Goal: Information Seeking & Learning: Learn about a topic

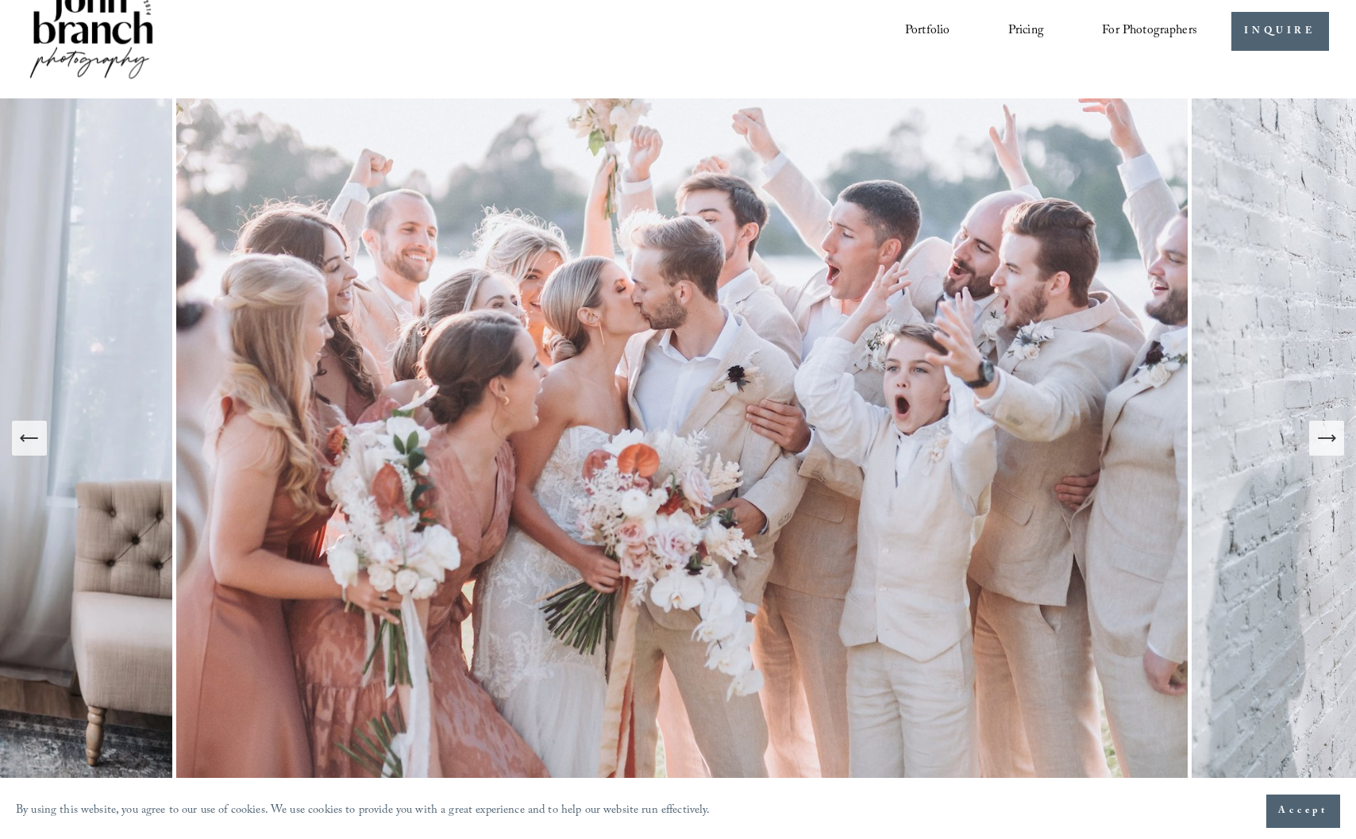
scroll to position [79, 0]
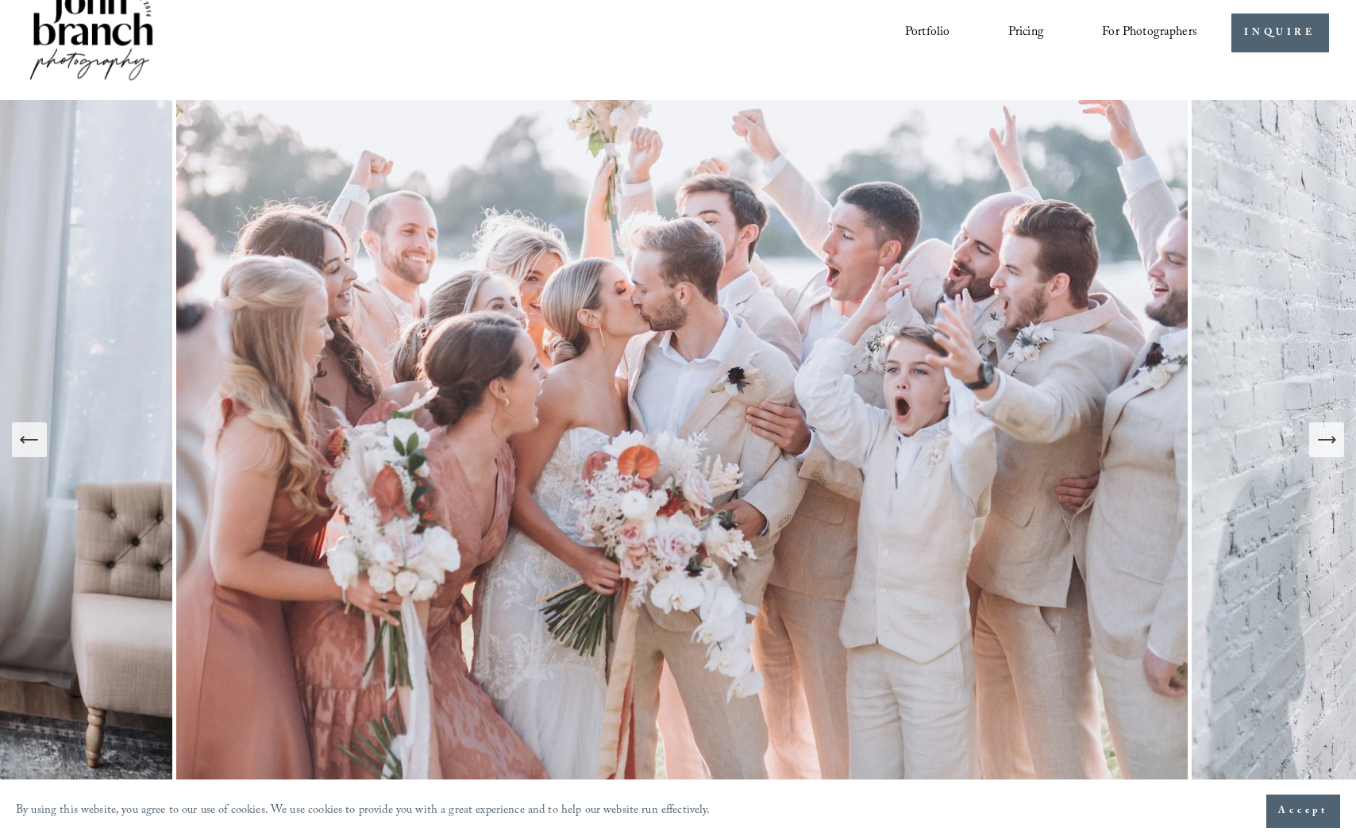
click at [1332, 451] on button "Next Slide" at bounding box center [1326, 439] width 35 height 35
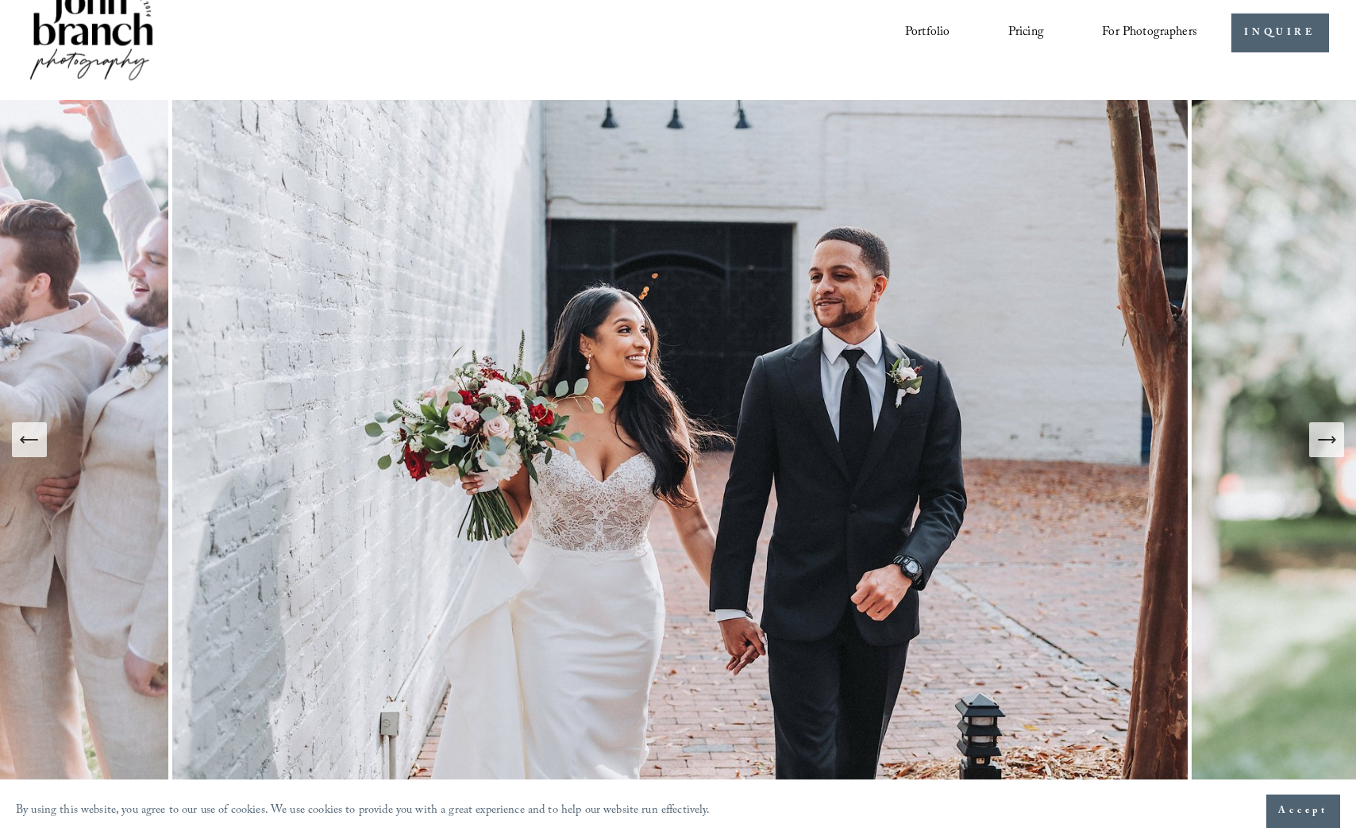
click at [1332, 451] on button "Next Slide" at bounding box center [1326, 439] width 35 height 35
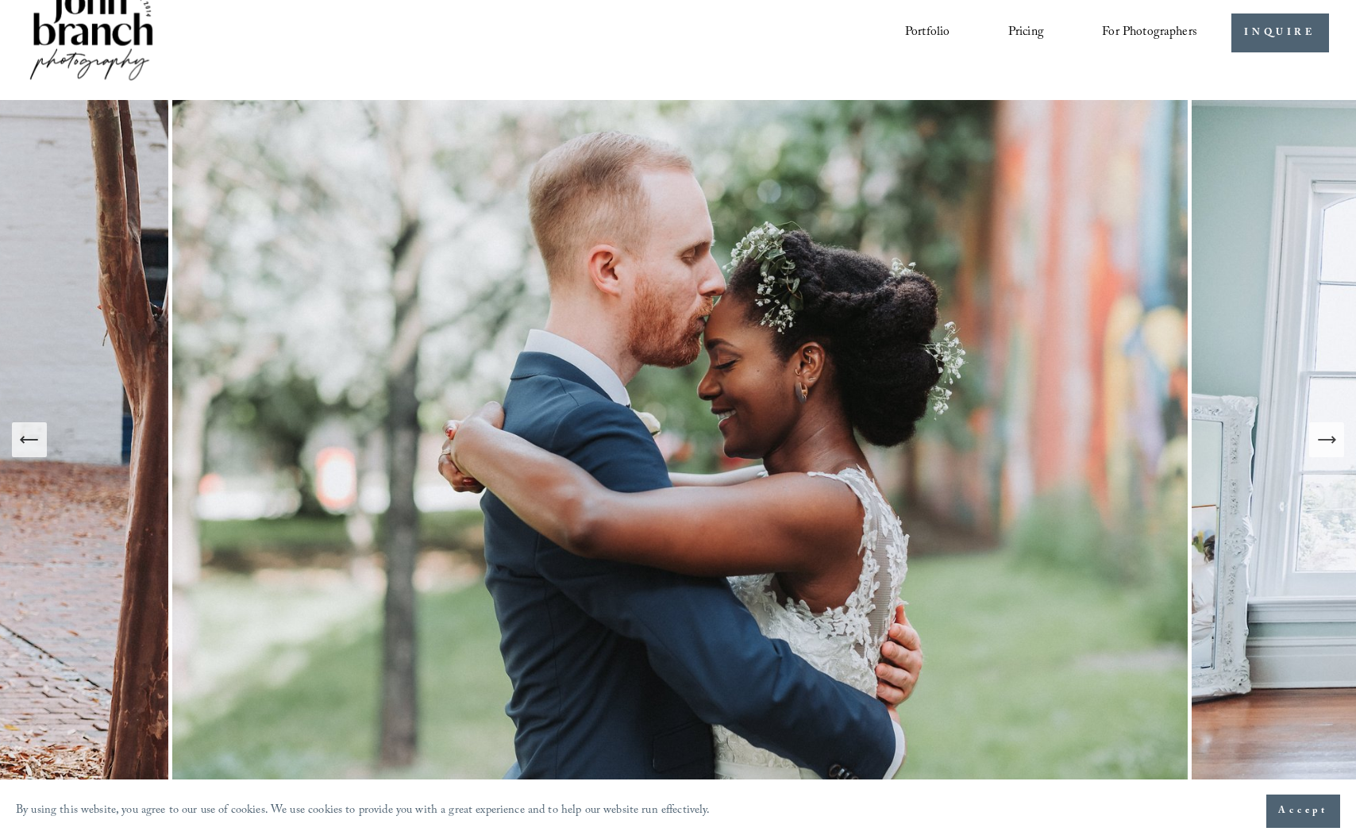
click at [1332, 451] on button "Next Slide" at bounding box center [1326, 439] width 35 height 35
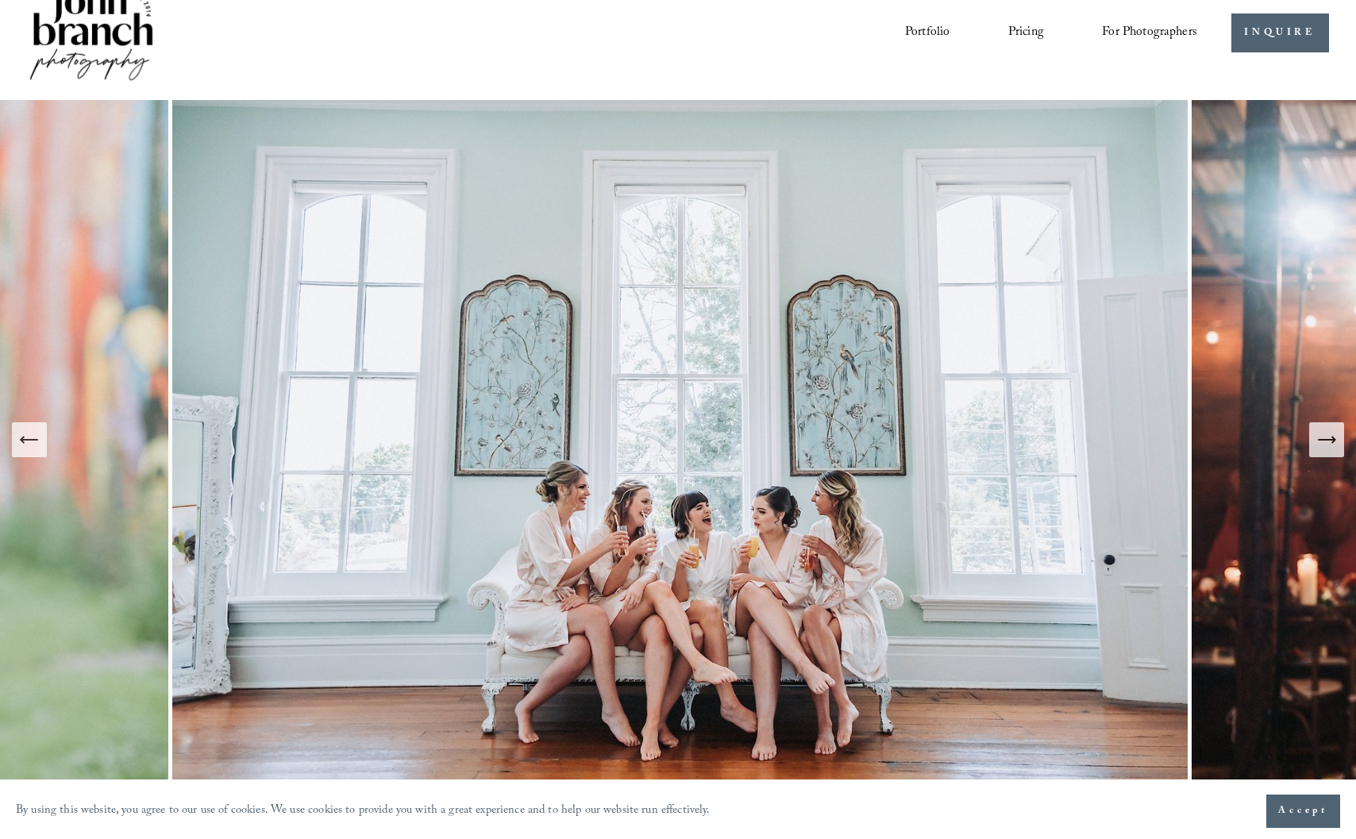
click at [1332, 451] on button "Next Slide" at bounding box center [1326, 439] width 35 height 35
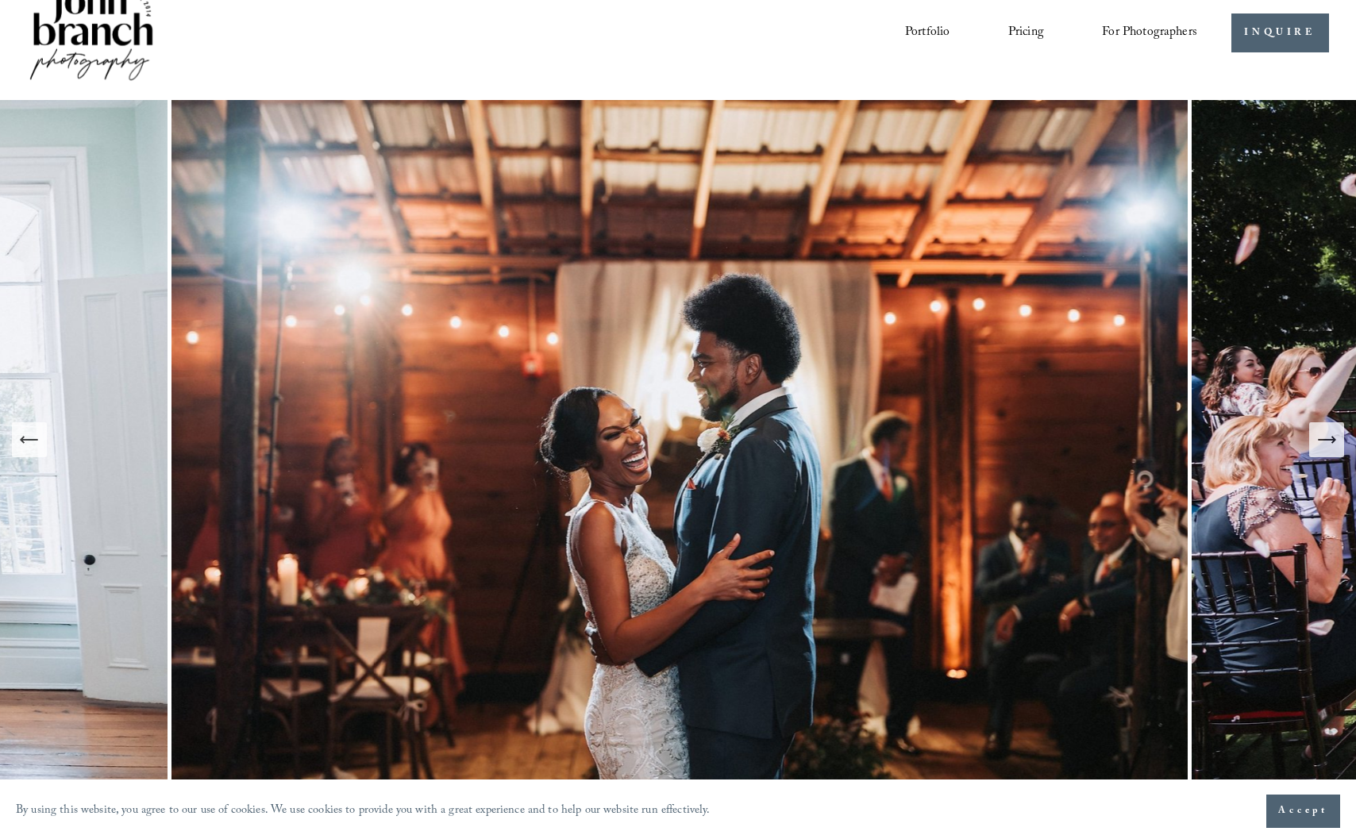
click at [1332, 451] on button "Next Slide" at bounding box center [1326, 439] width 35 height 35
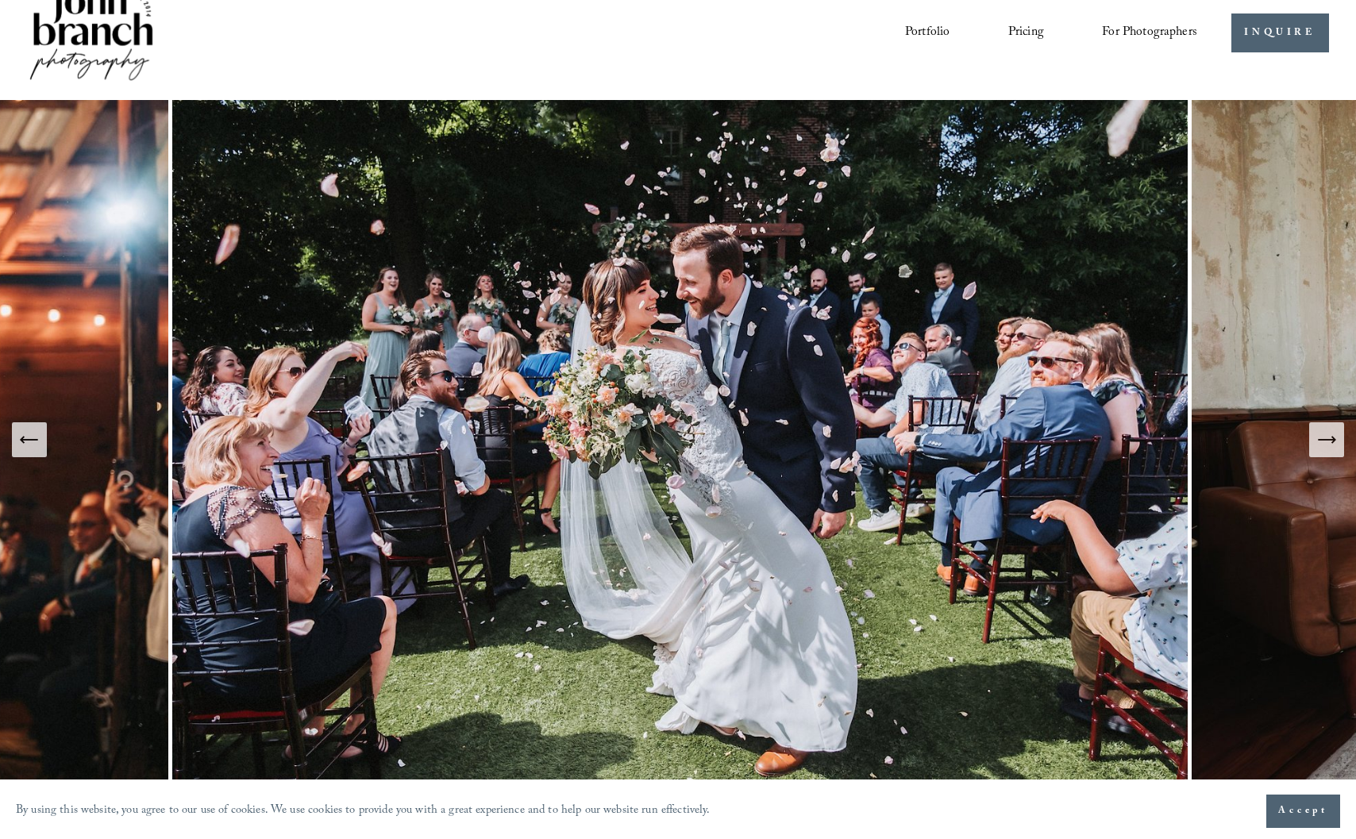
click at [1332, 451] on button "Next Slide" at bounding box center [1326, 439] width 35 height 35
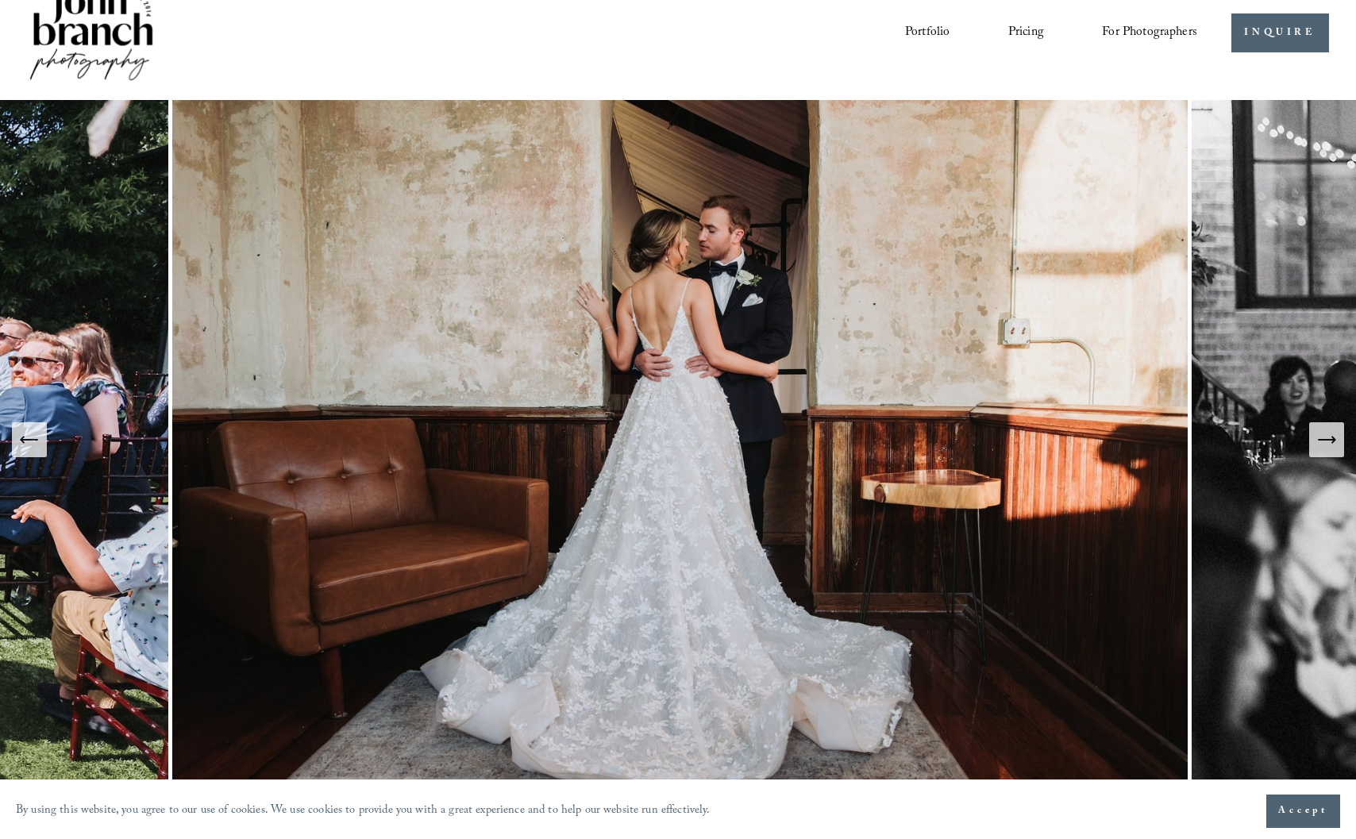
click at [1332, 451] on button "Next Slide" at bounding box center [1326, 439] width 35 height 35
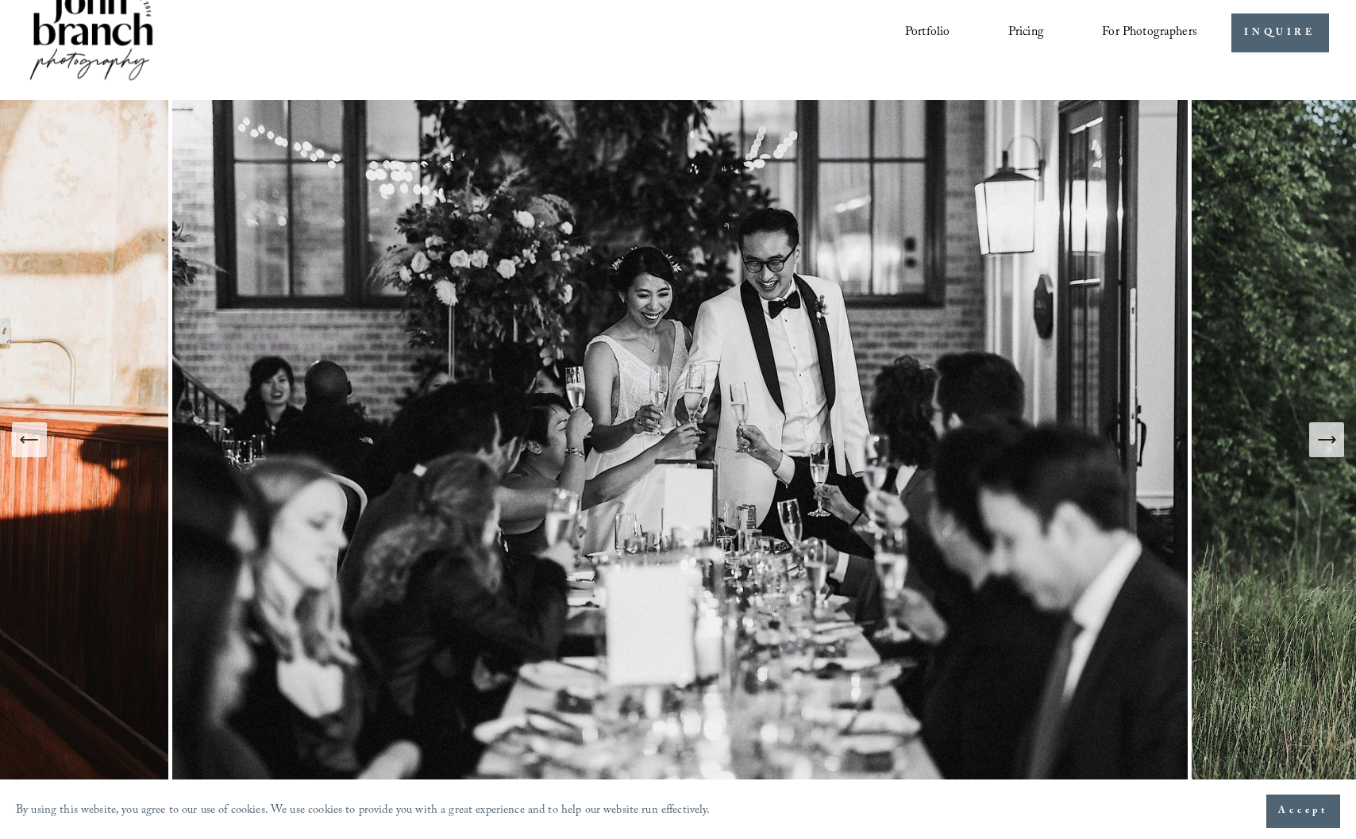
click at [1332, 451] on button "Next Slide" at bounding box center [1326, 439] width 35 height 35
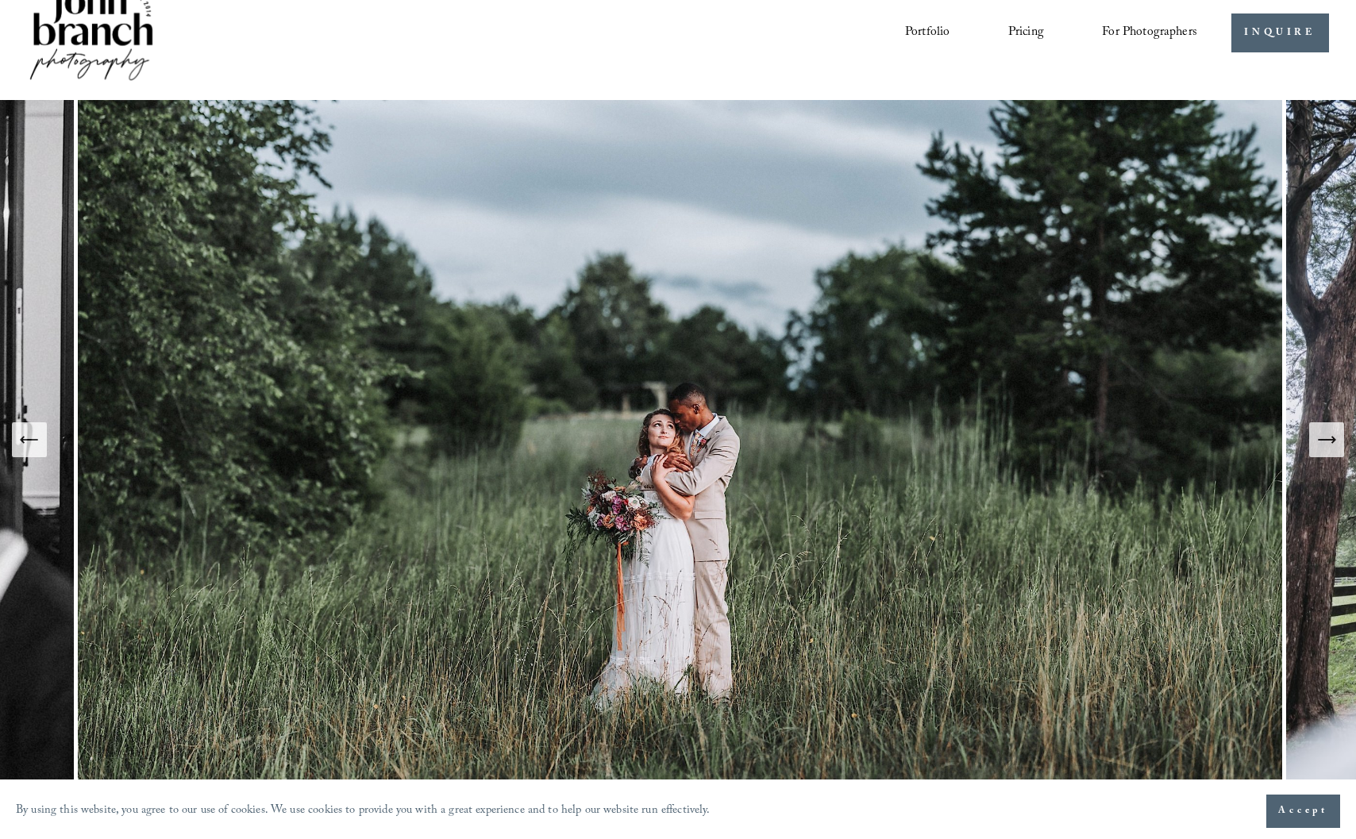
click at [1332, 451] on button "Next Slide" at bounding box center [1326, 439] width 35 height 35
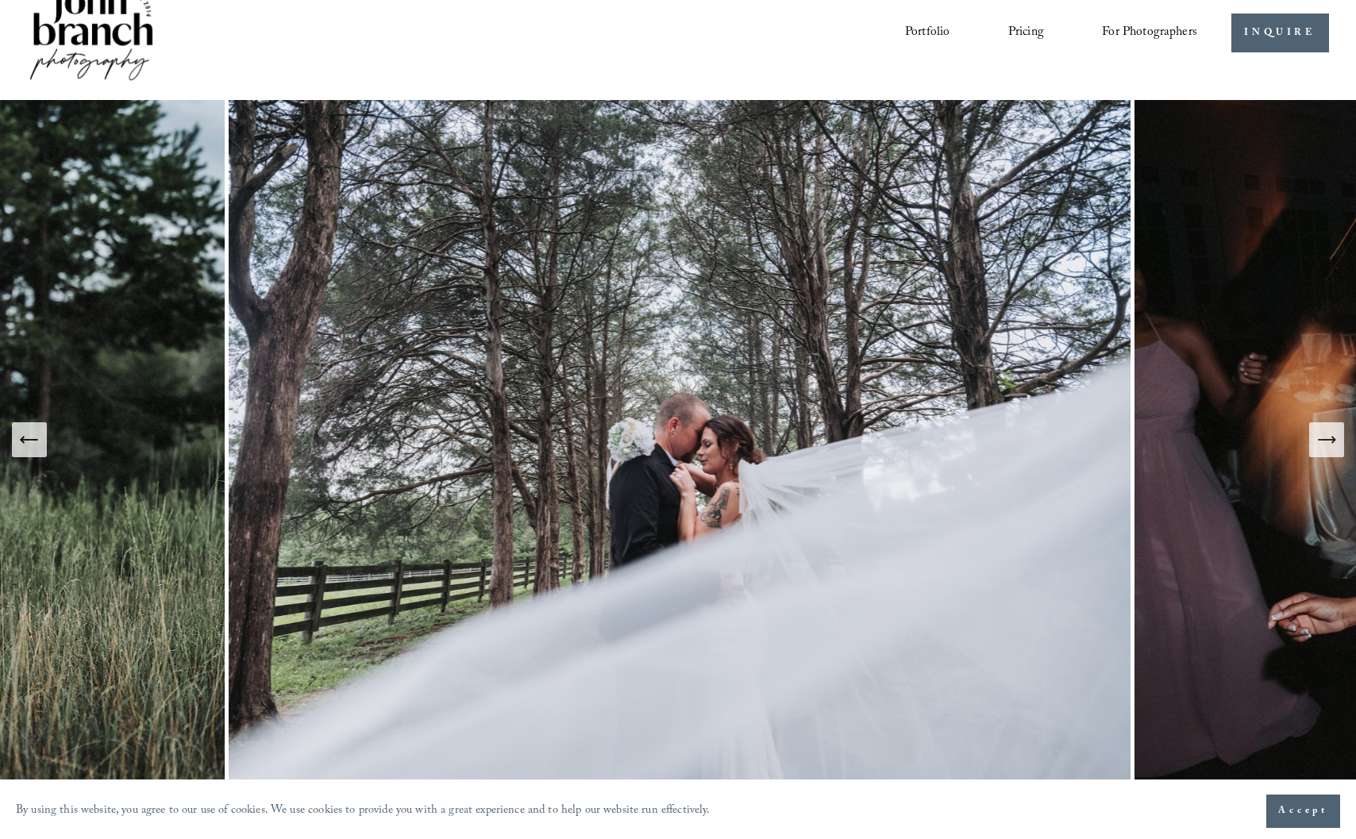
click at [1130, 31] on span "For Photographers" at bounding box center [1149, 33] width 95 height 25
click at [0, 0] on span "Presets" at bounding box center [0, 0] width 0 height 0
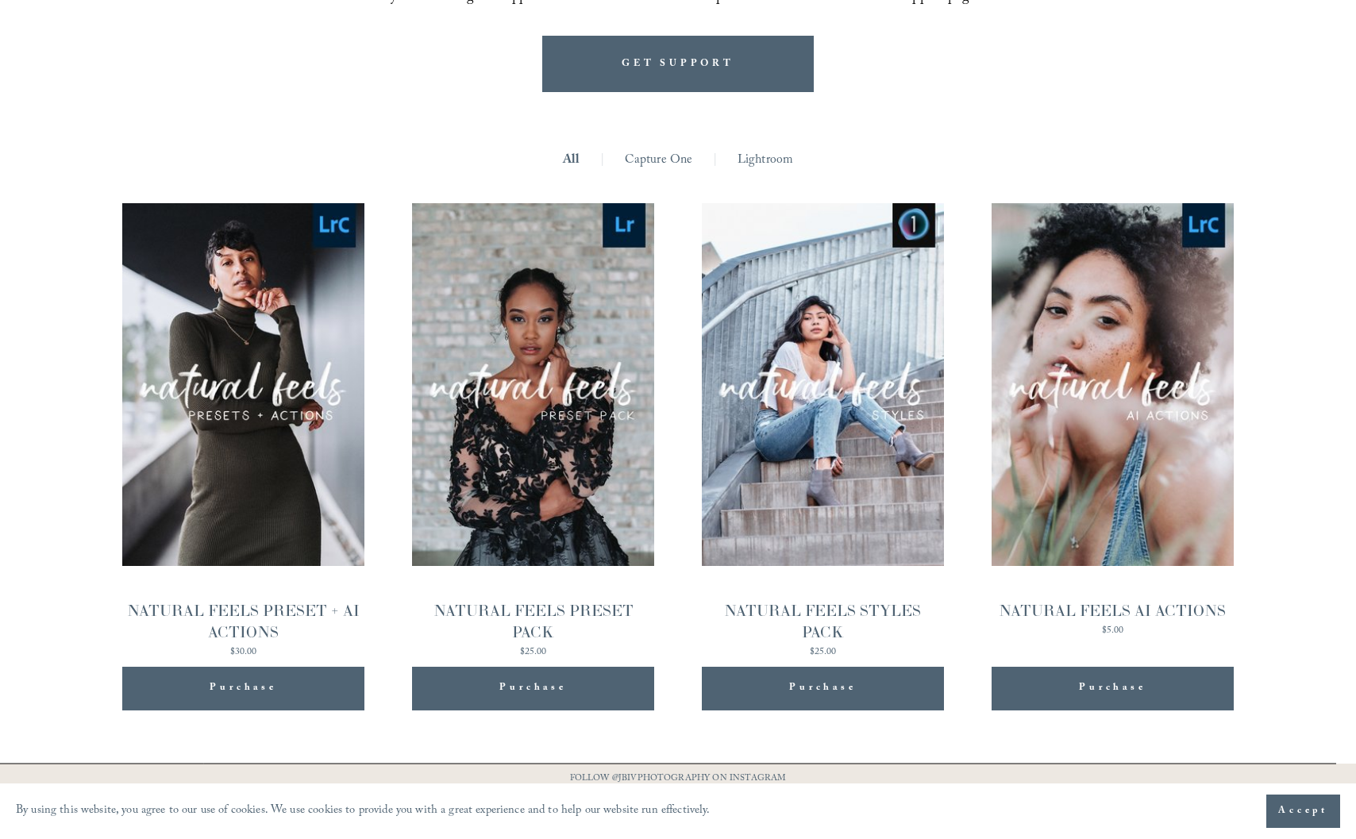
scroll to position [1616, 0]
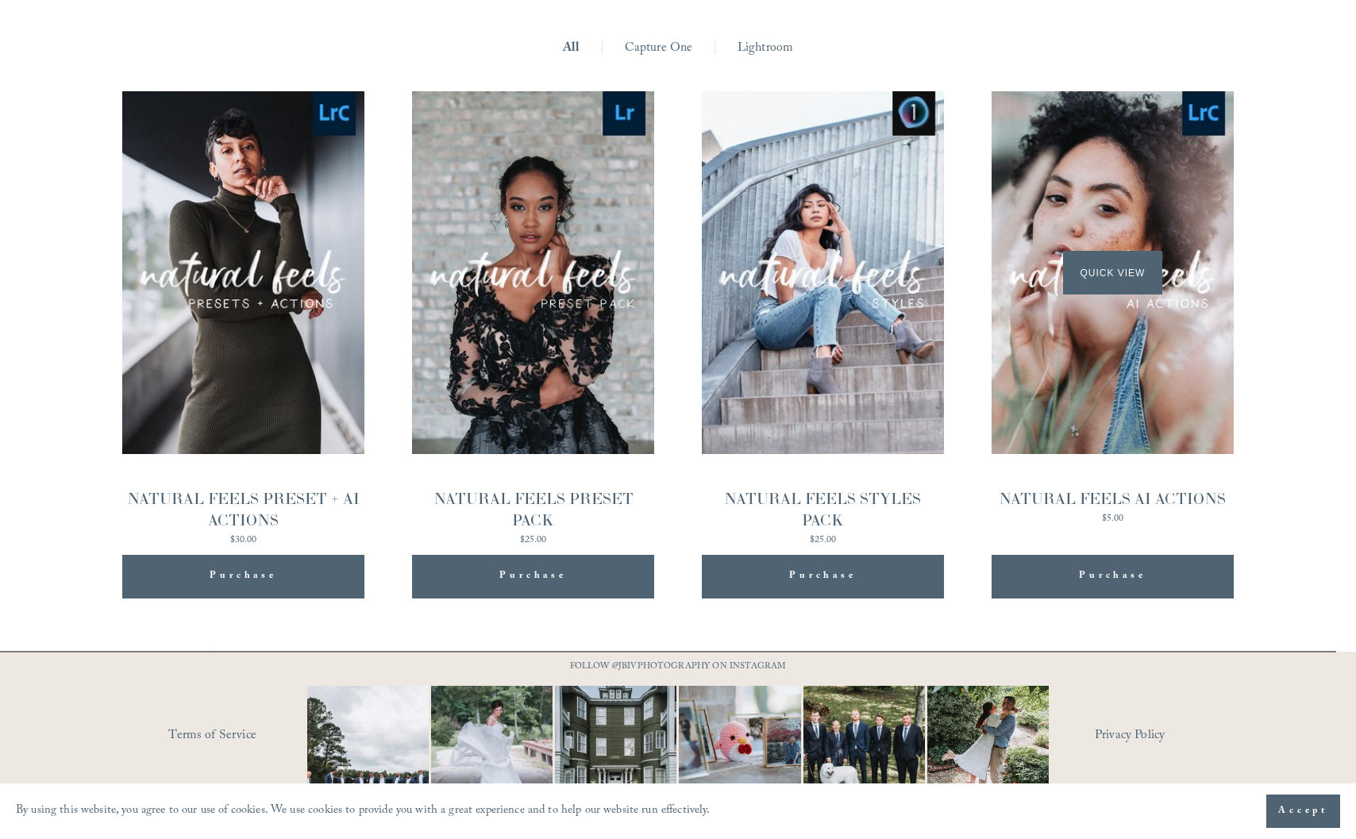
click at [1123, 251] on span "Quick View" at bounding box center [1112, 273] width 99 height 44
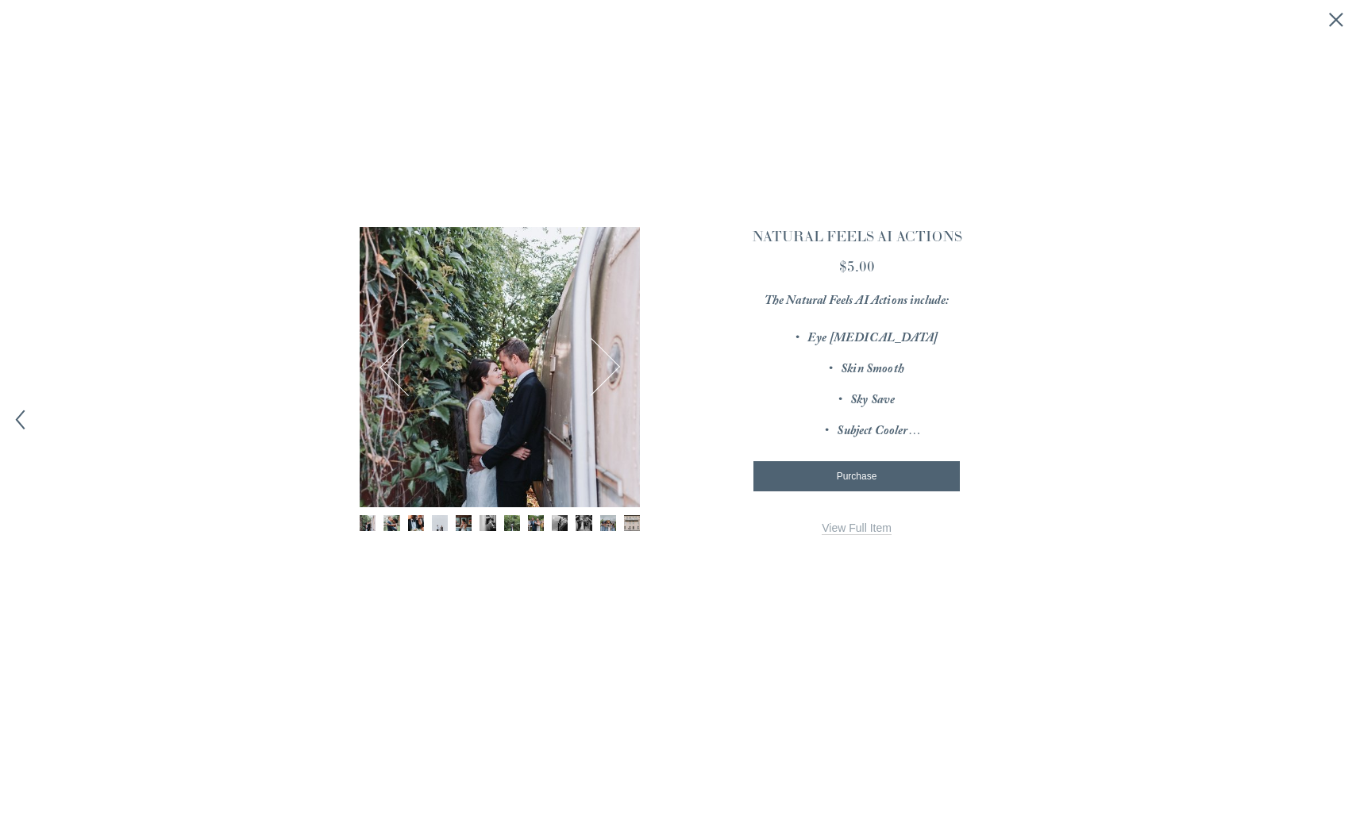
click at [395, 524] on img "Image 2 of 12" at bounding box center [391, 523] width 16 height 16
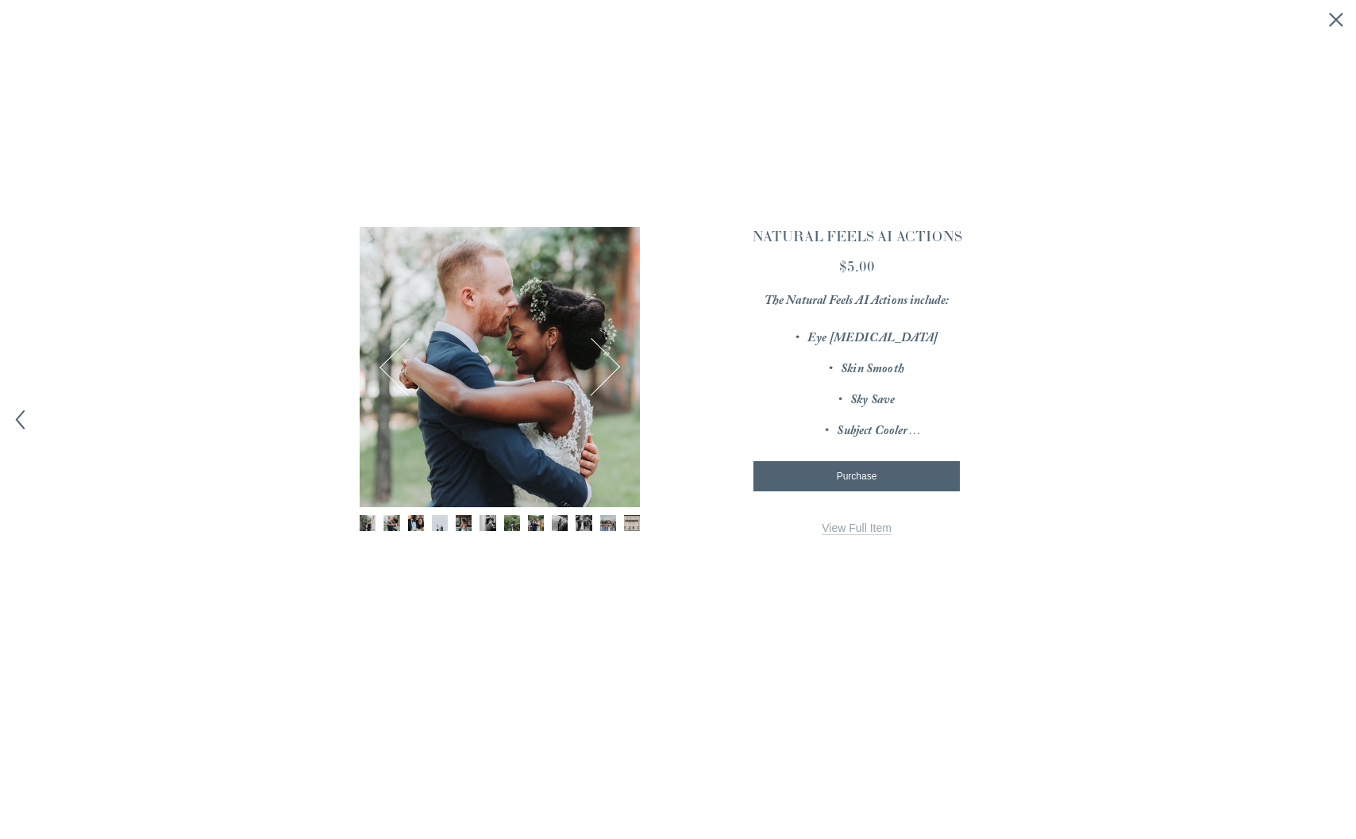
click at [603, 384] on button "Next" at bounding box center [591, 367] width 56 height 56
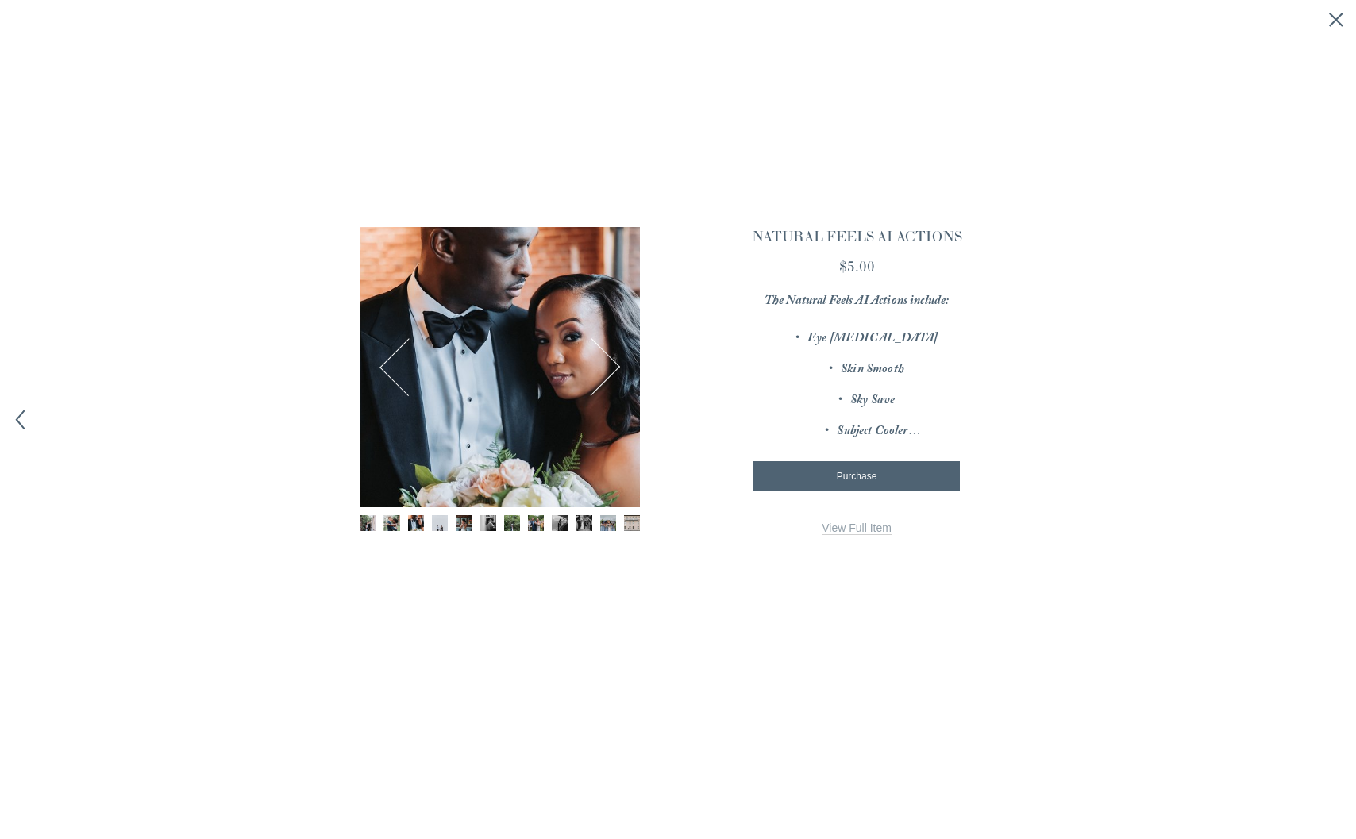
click at [603, 384] on button "Next" at bounding box center [591, 367] width 56 height 56
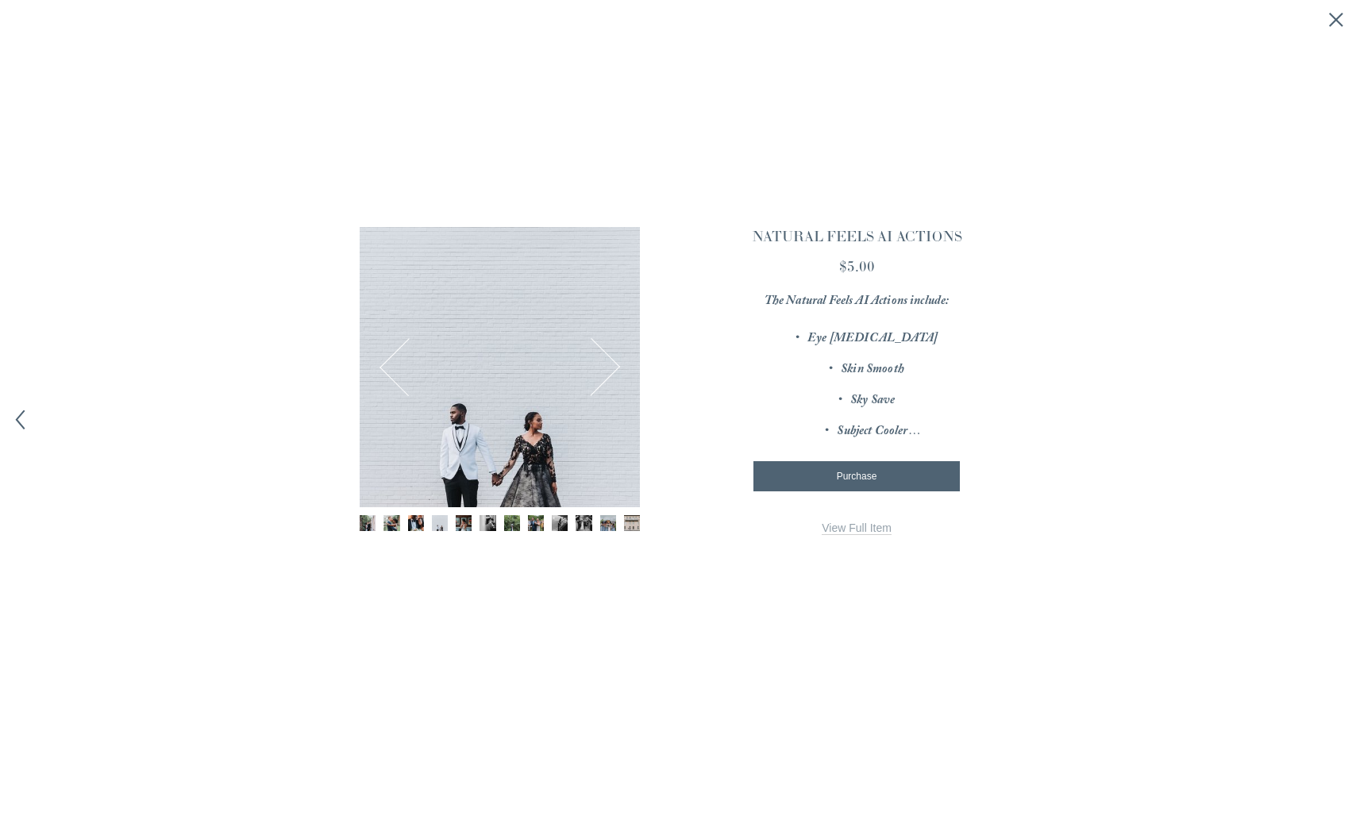
click at [603, 384] on button "Next" at bounding box center [591, 367] width 56 height 56
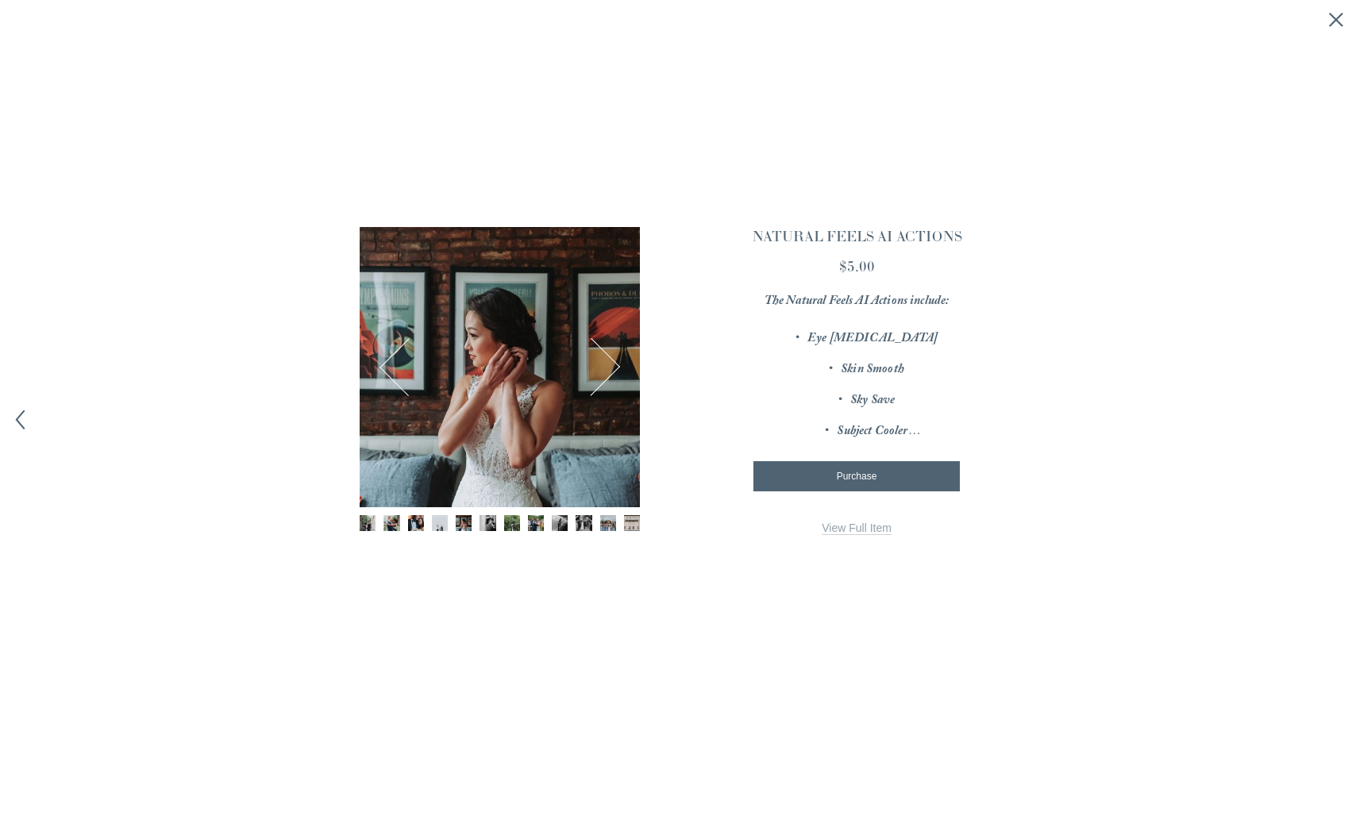
click at [603, 384] on button "Next" at bounding box center [591, 367] width 56 height 56
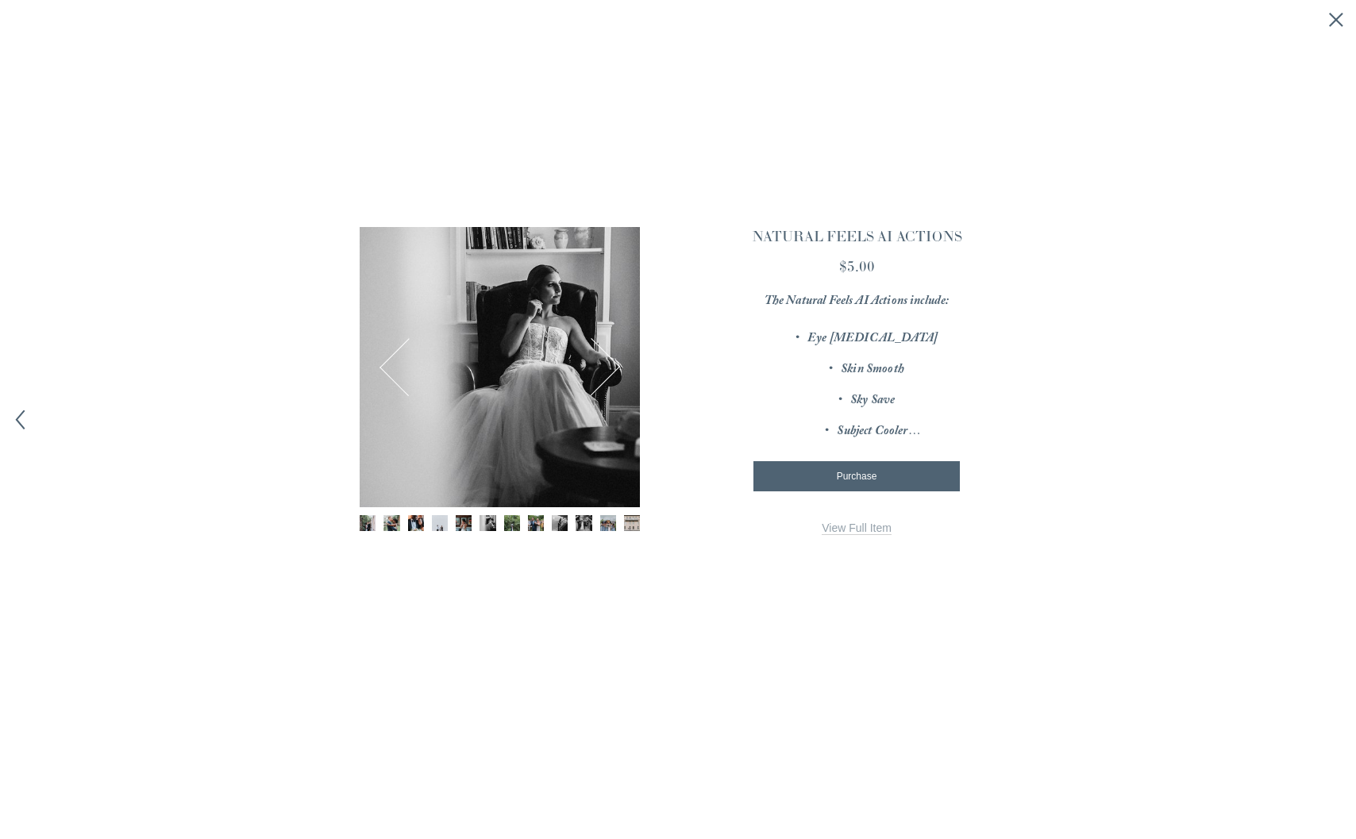
click at [603, 384] on button "Next" at bounding box center [591, 367] width 56 height 56
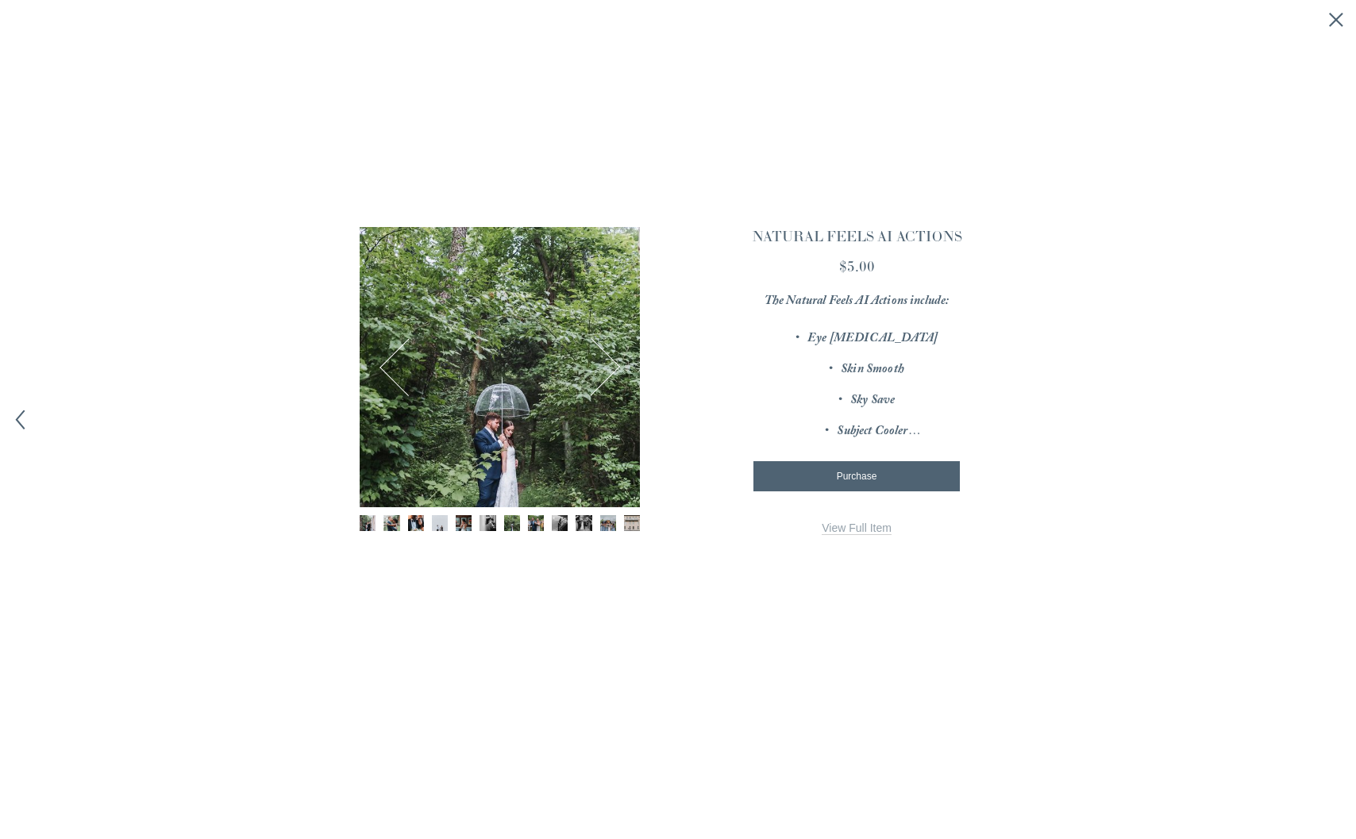
click at [603, 384] on button "Next" at bounding box center [591, 367] width 56 height 56
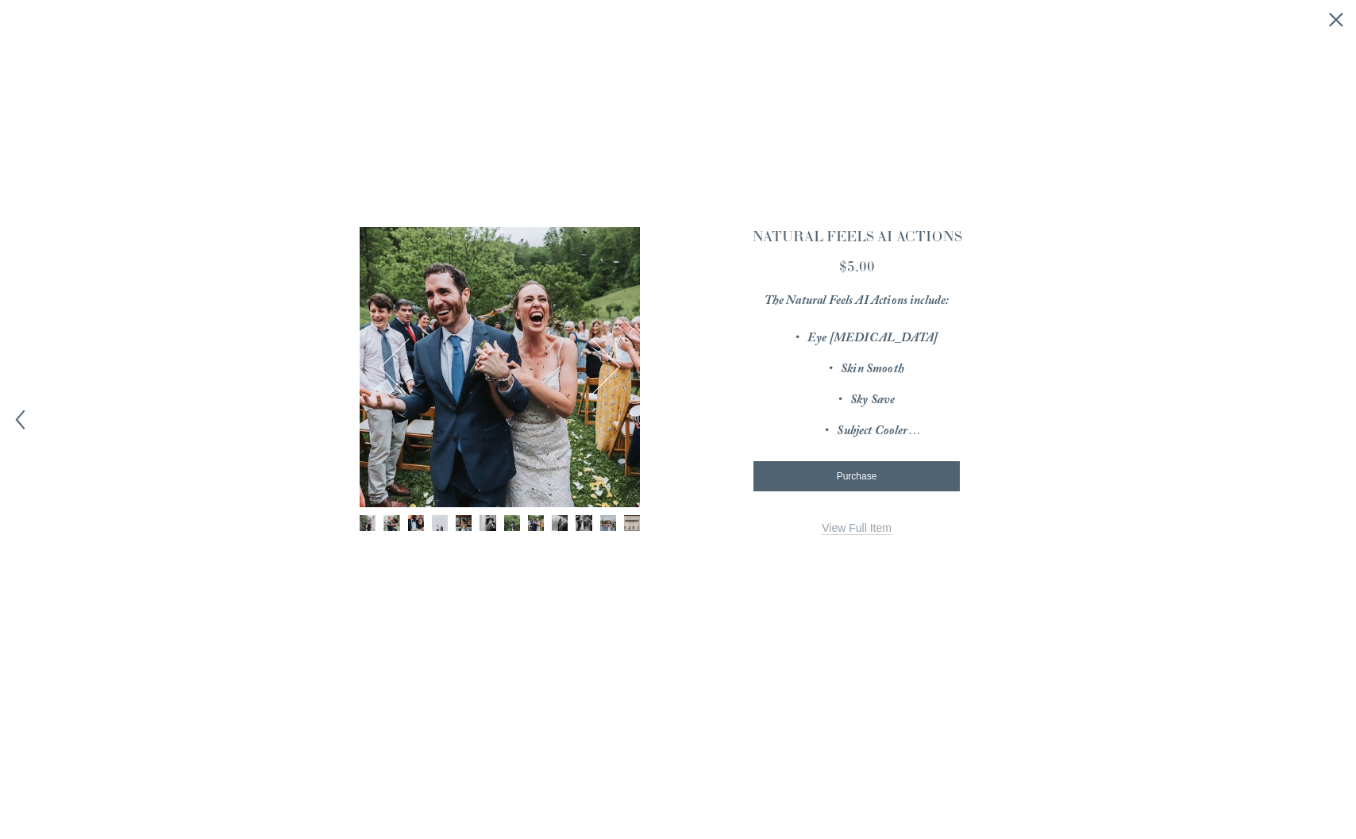
click at [603, 384] on button "Next" at bounding box center [591, 367] width 56 height 56
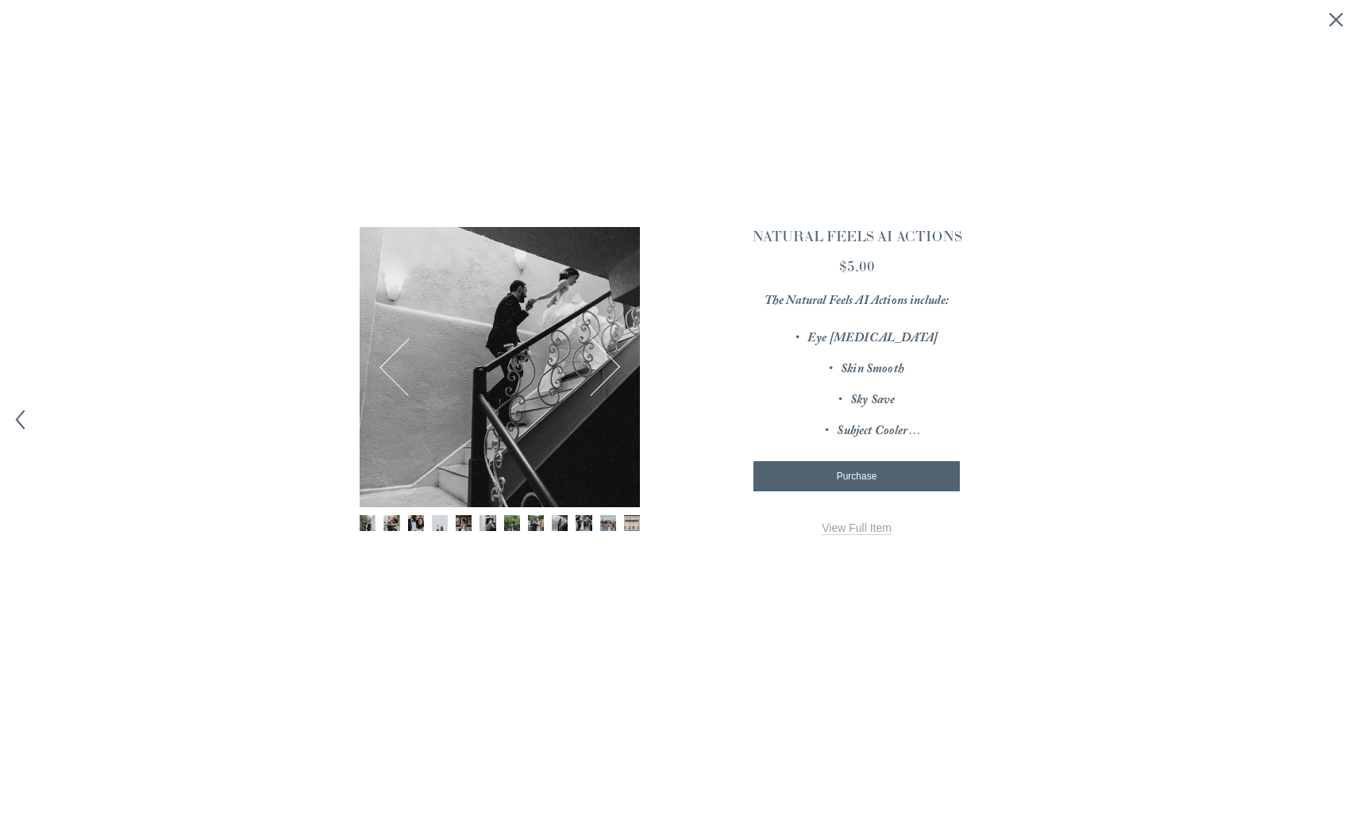
click at [603, 384] on button "Next" at bounding box center [591, 367] width 56 height 56
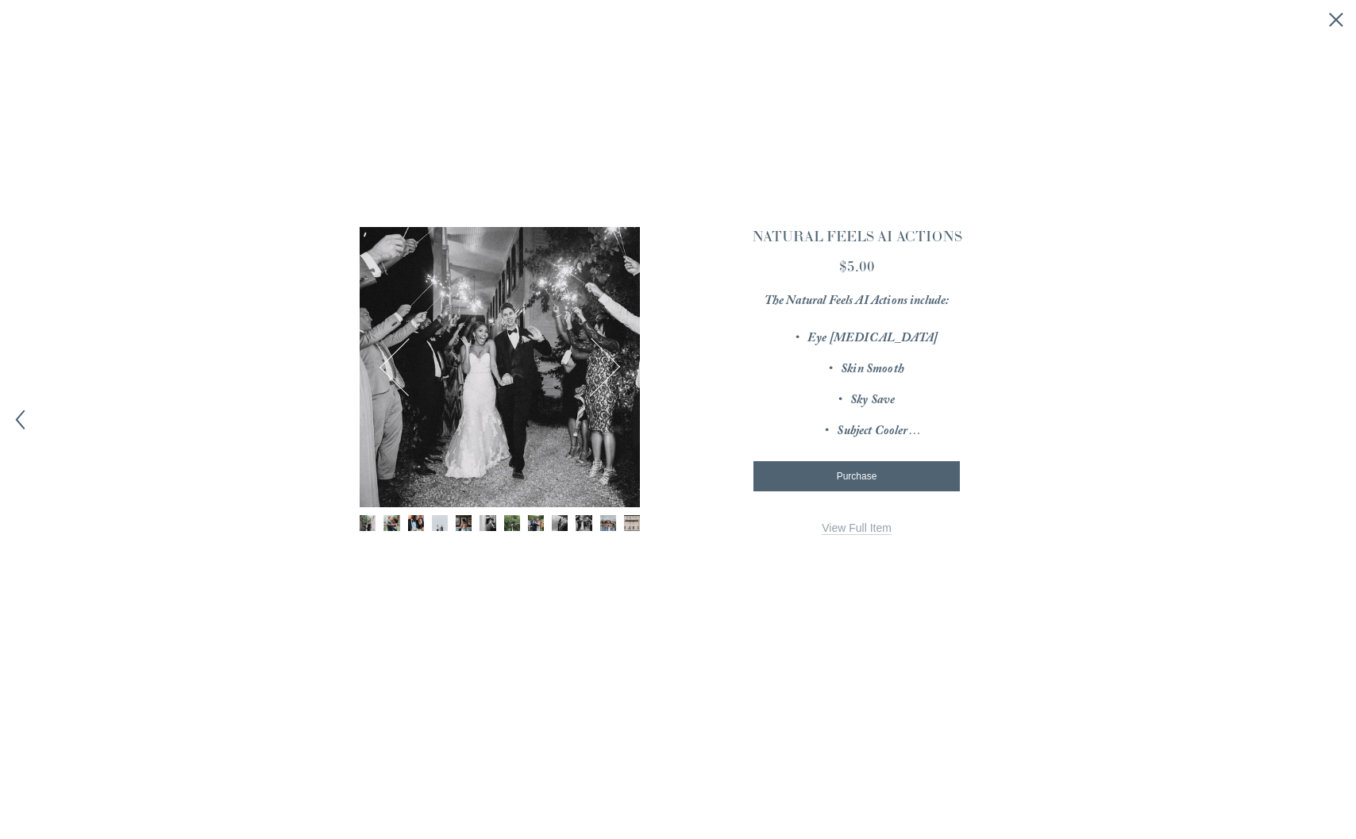
click at [603, 384] on button "Next" at bounding box center [591, 367] width 56 height 56
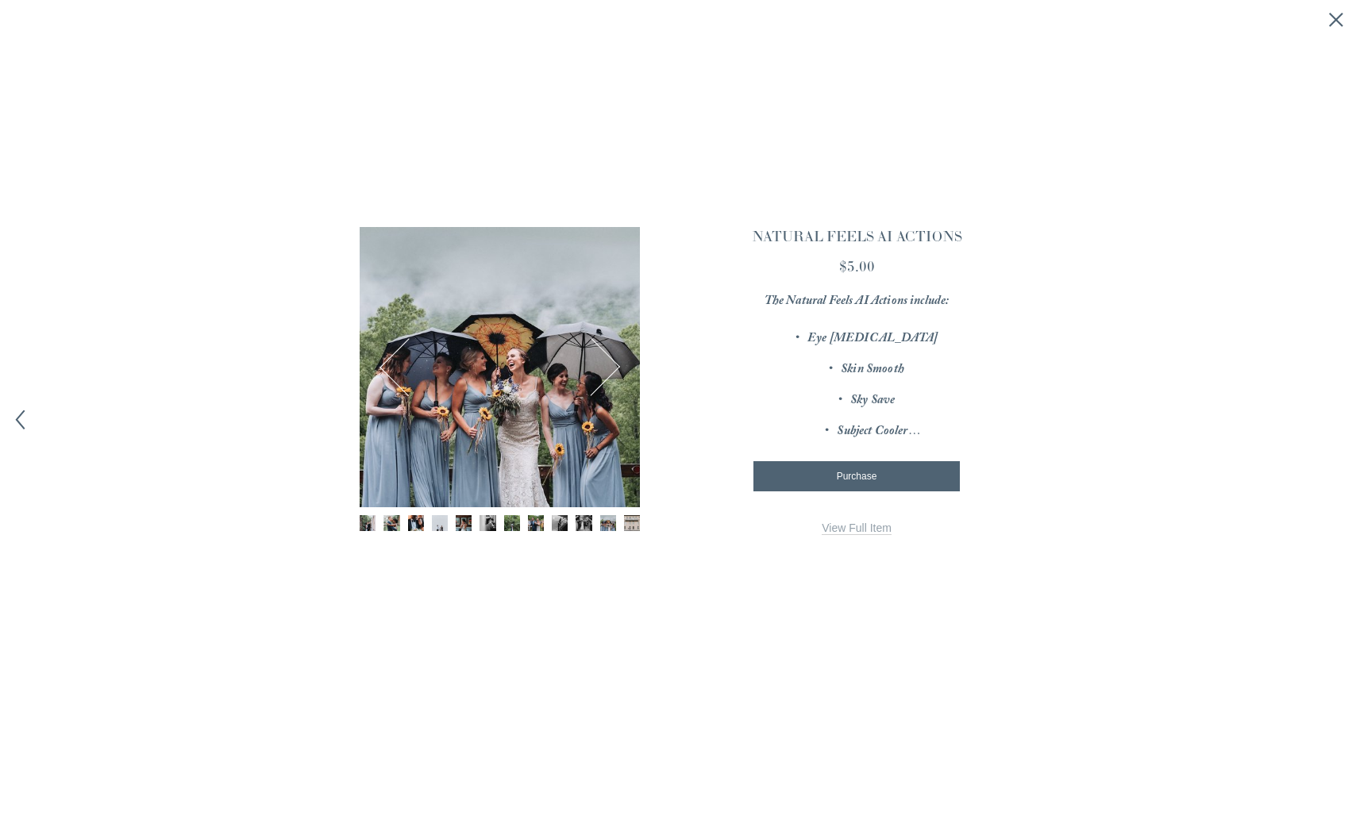
click at [603, 384] on button "Next" at bounding box center [591, 367] width 56 height 56
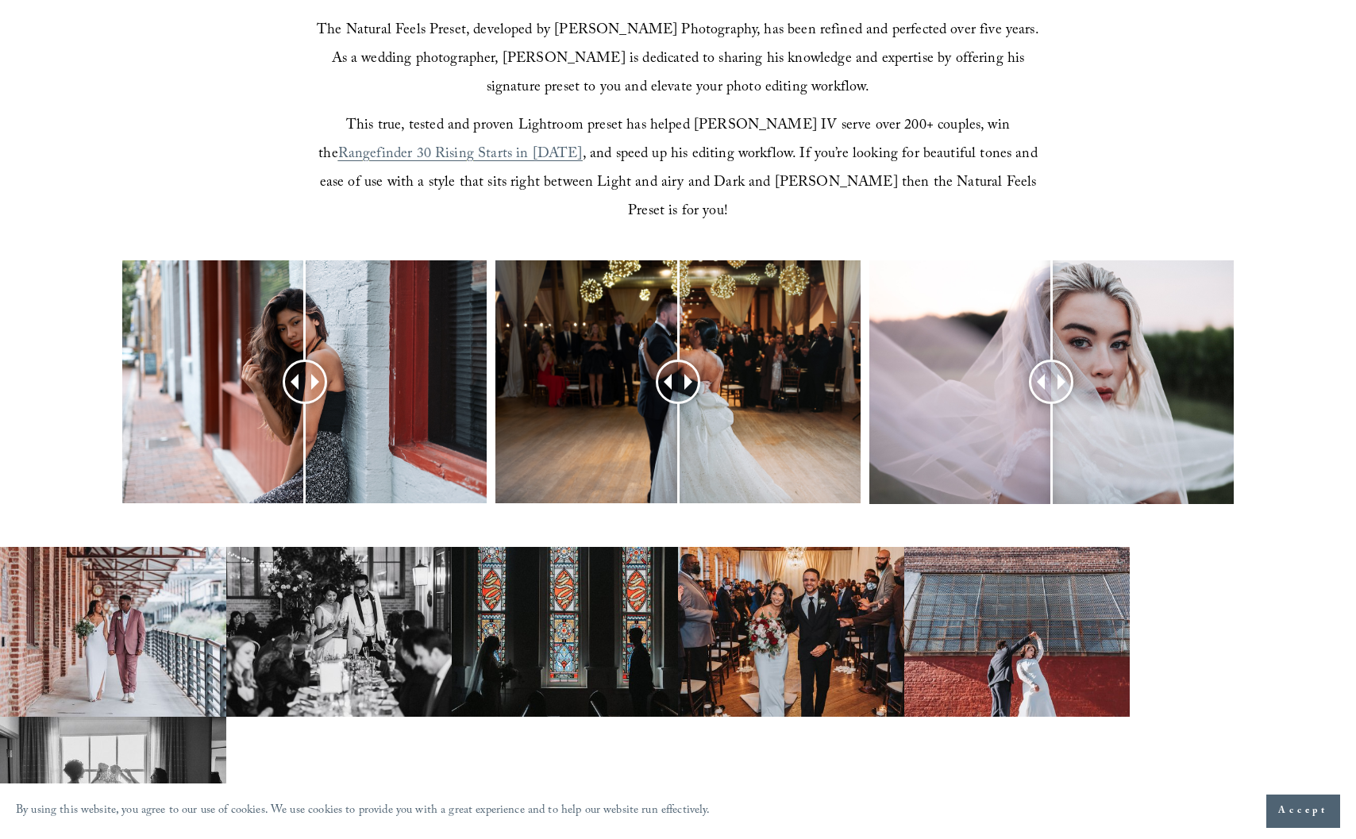
scroll to position [607, 0]
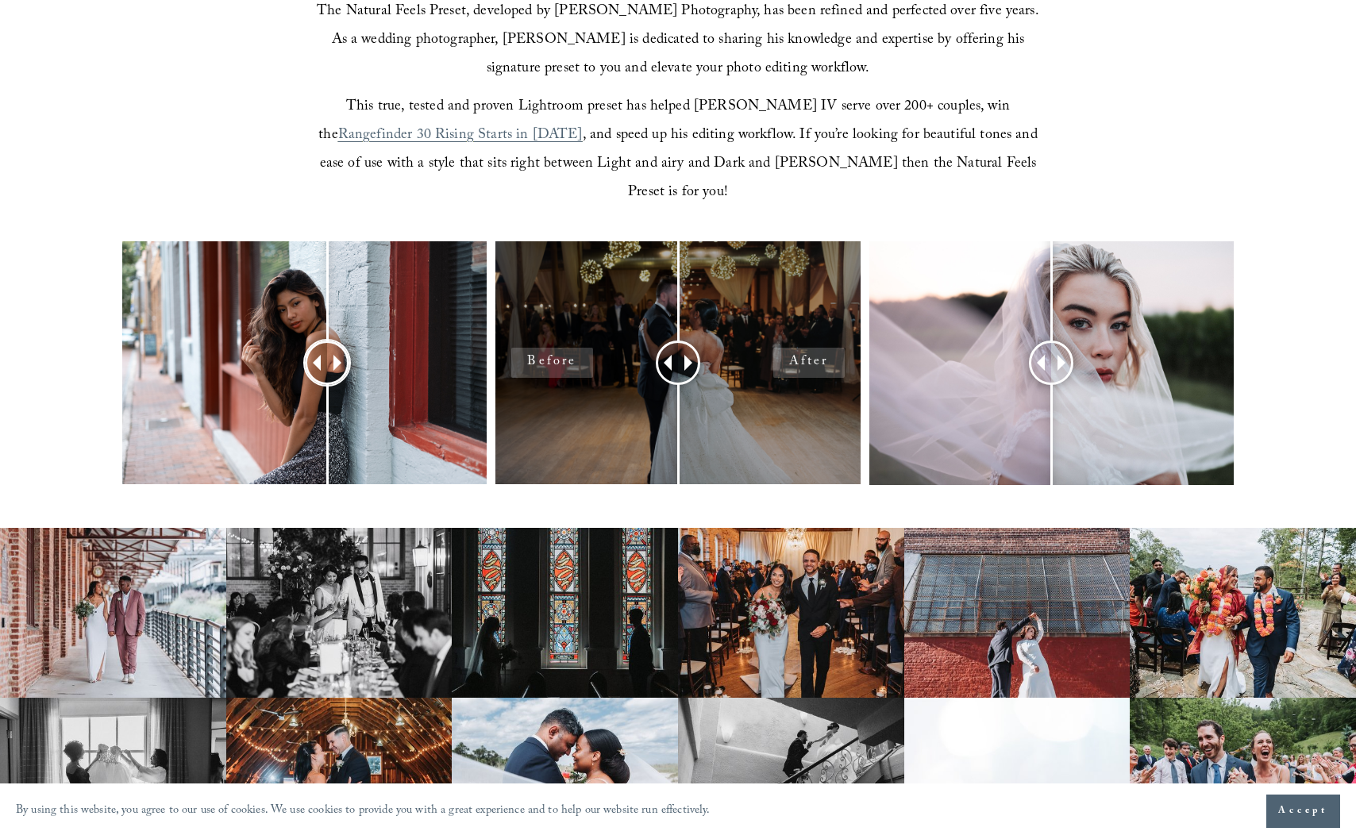
drag, startPoint x: 314, startPoint y: 335, endPoint x: 512, endPoint y: 347, distance: 198.0
click at [326, 344] on div at bounding box center [327, 363] width 44 height 44
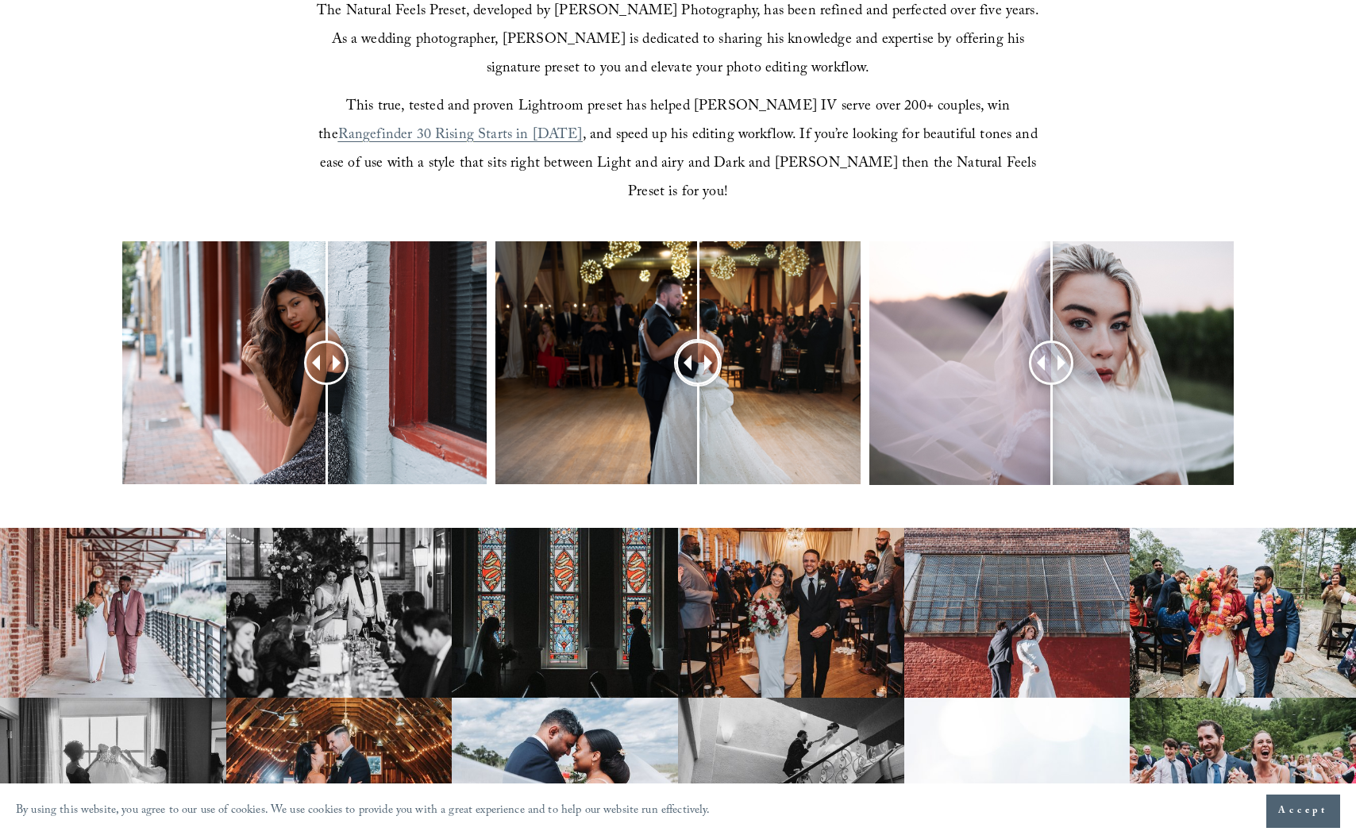
drag, startPoint x: 663, startPoint y: 335, endPoint x: 718, endPoint y: 322, distance: 57.2
click at [718, 342] on div at bounding box center [698, 363] width 42 height 42
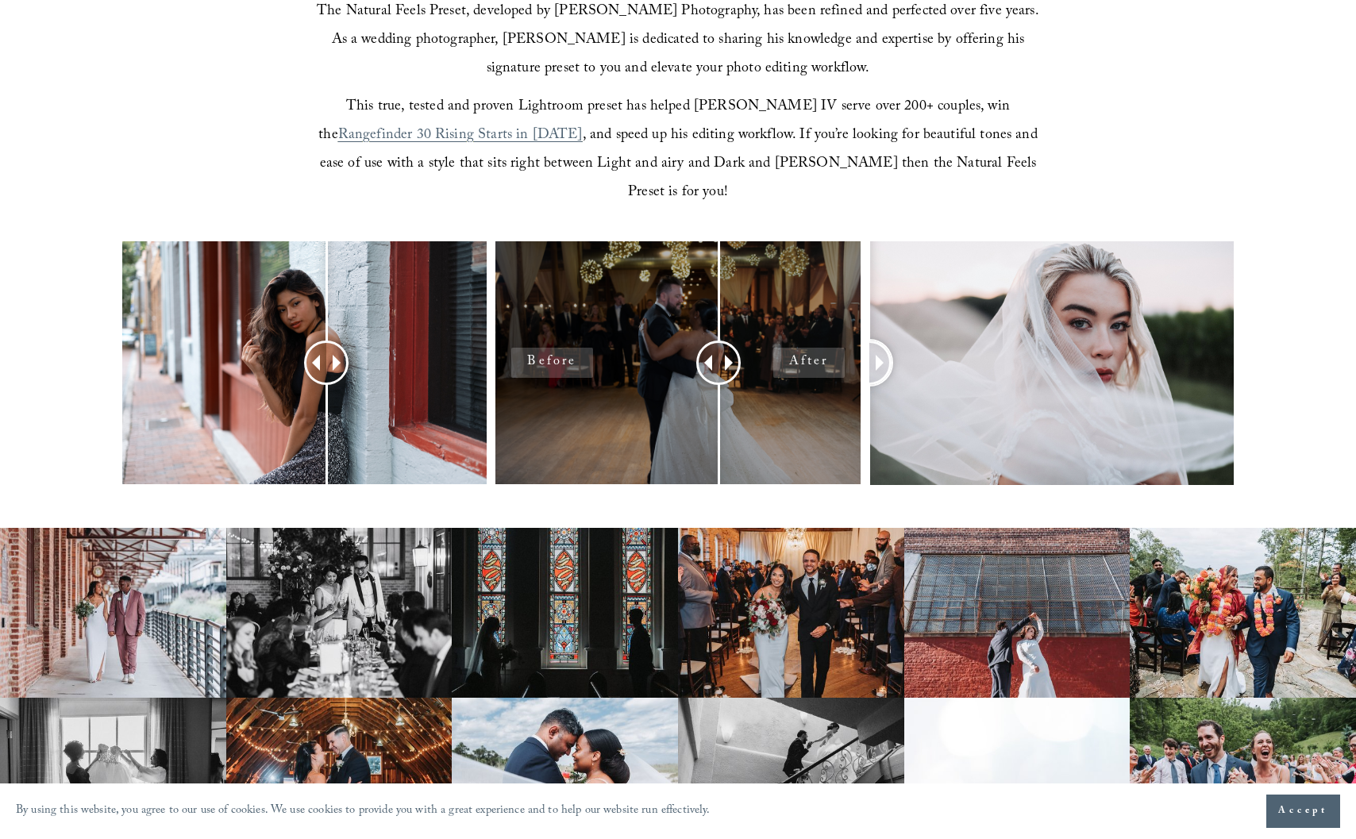
drag, startPoint x: 1058, startPoint y: 338, endPoint x: 765, endPoint y: 283, distance: 298.0
click at [765, 283] on div at bounding box center [678, 383] width 1356 height 285
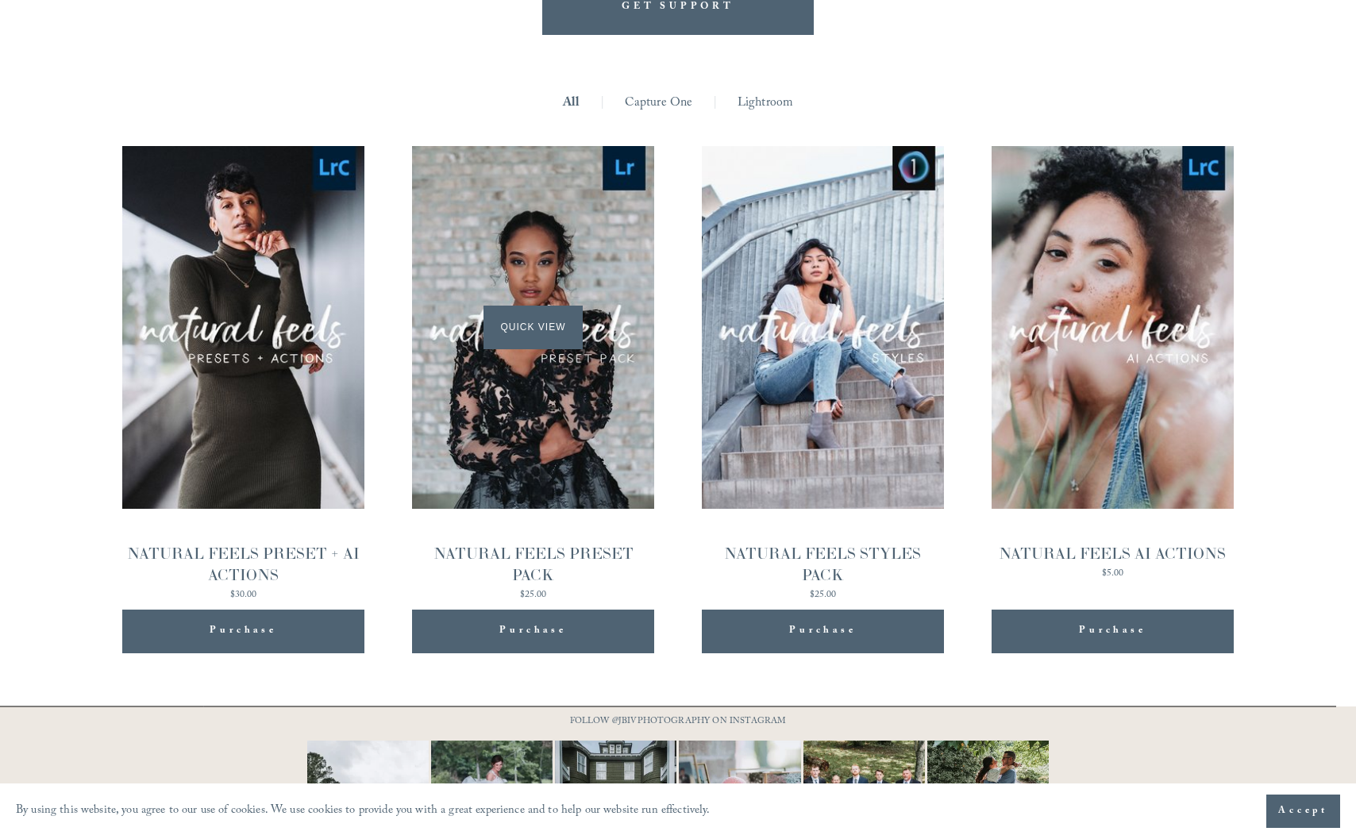
scroll to position [1563, 0]
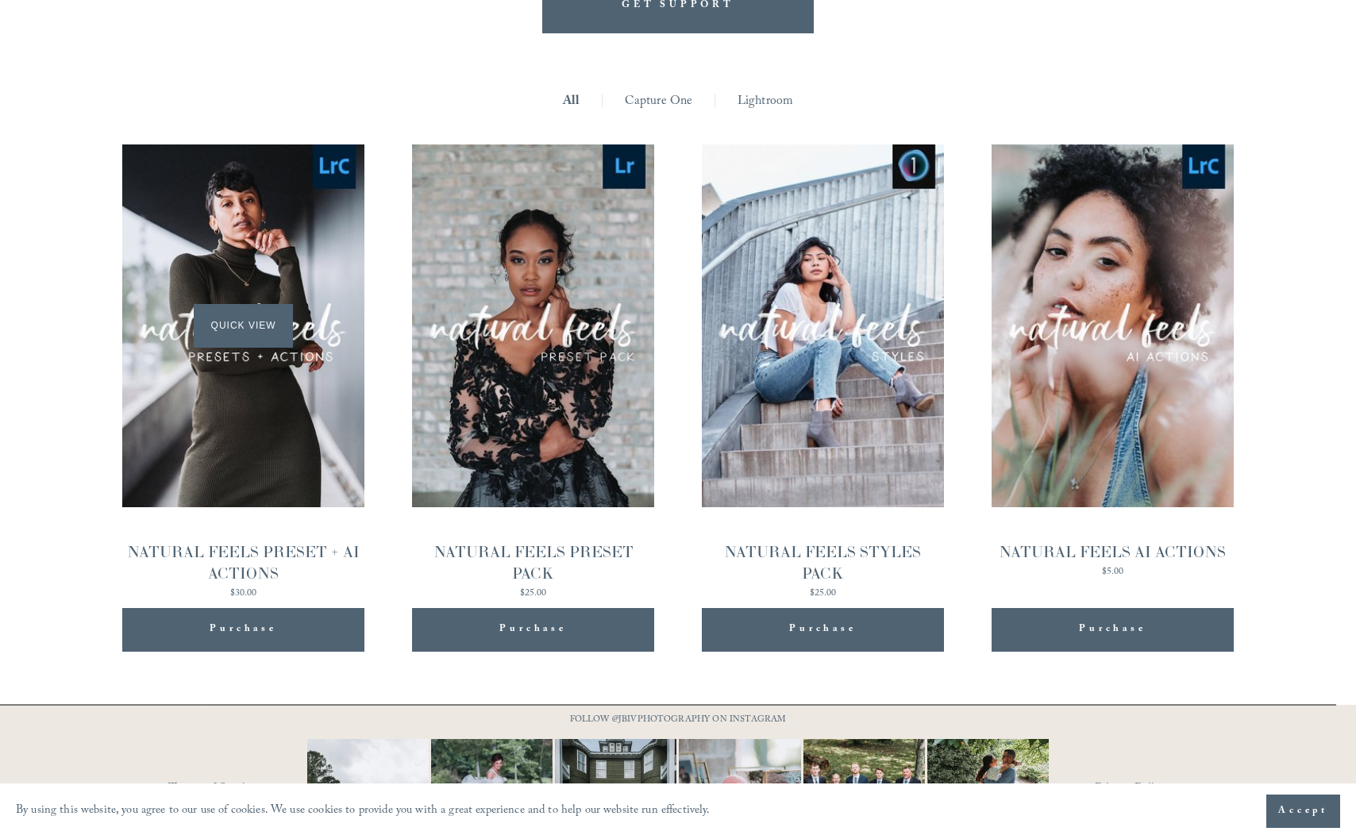
click at [272, 382] on div "Quick View" at bounding box center [243, 326] width 242 height 364
click at [575, 449] on div "Quick View" at bounding box center [533, 326] width 242 height 364
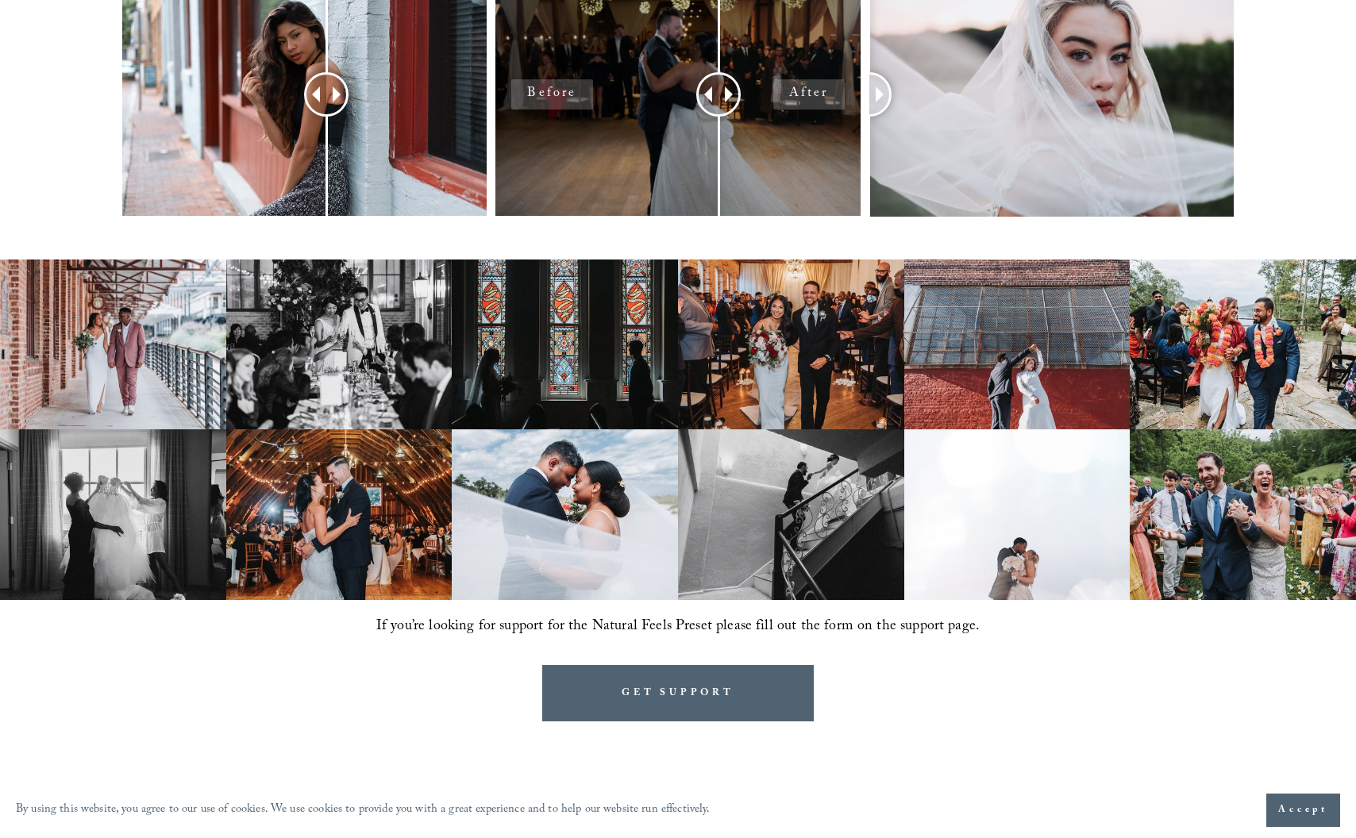
scroll to position [876, 0]
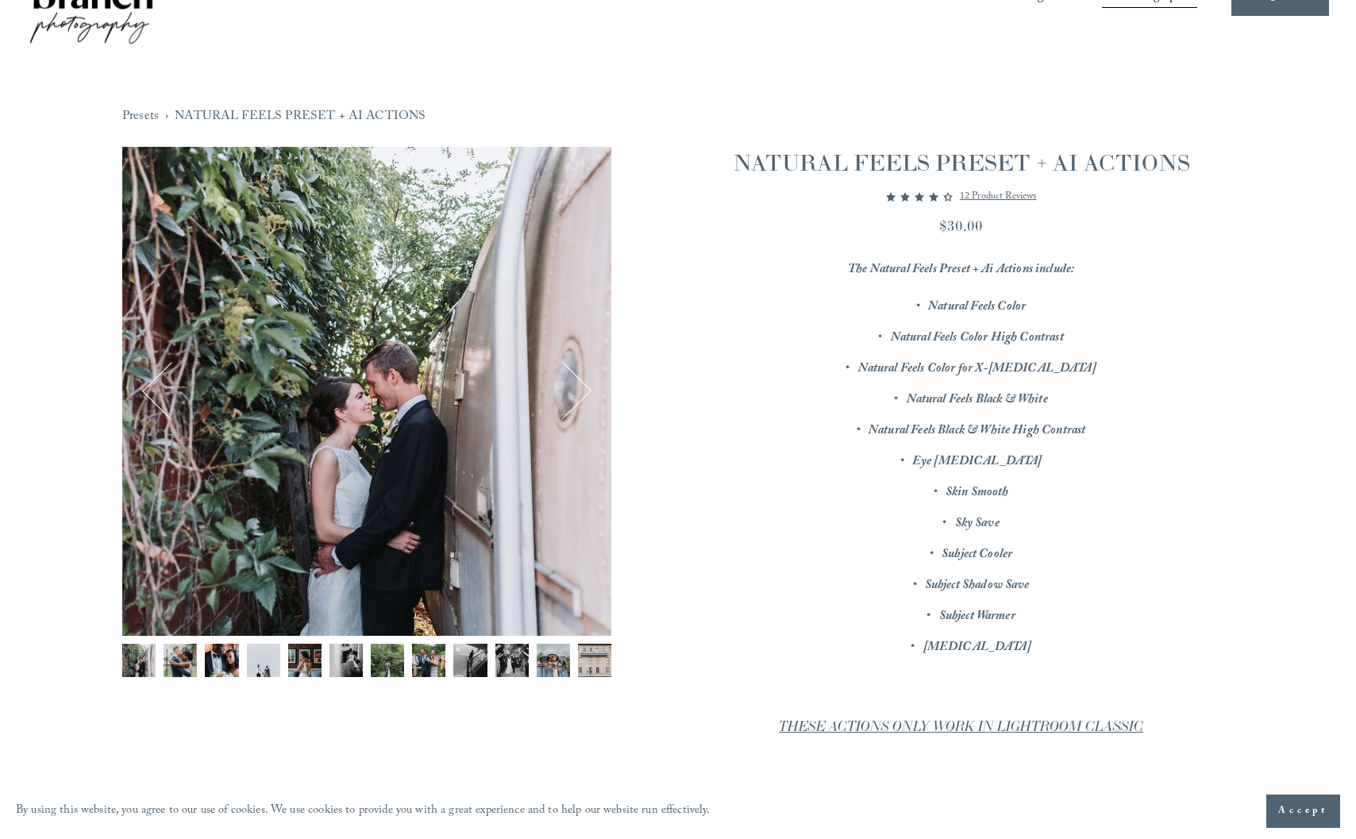
scroll to position [113, 0]
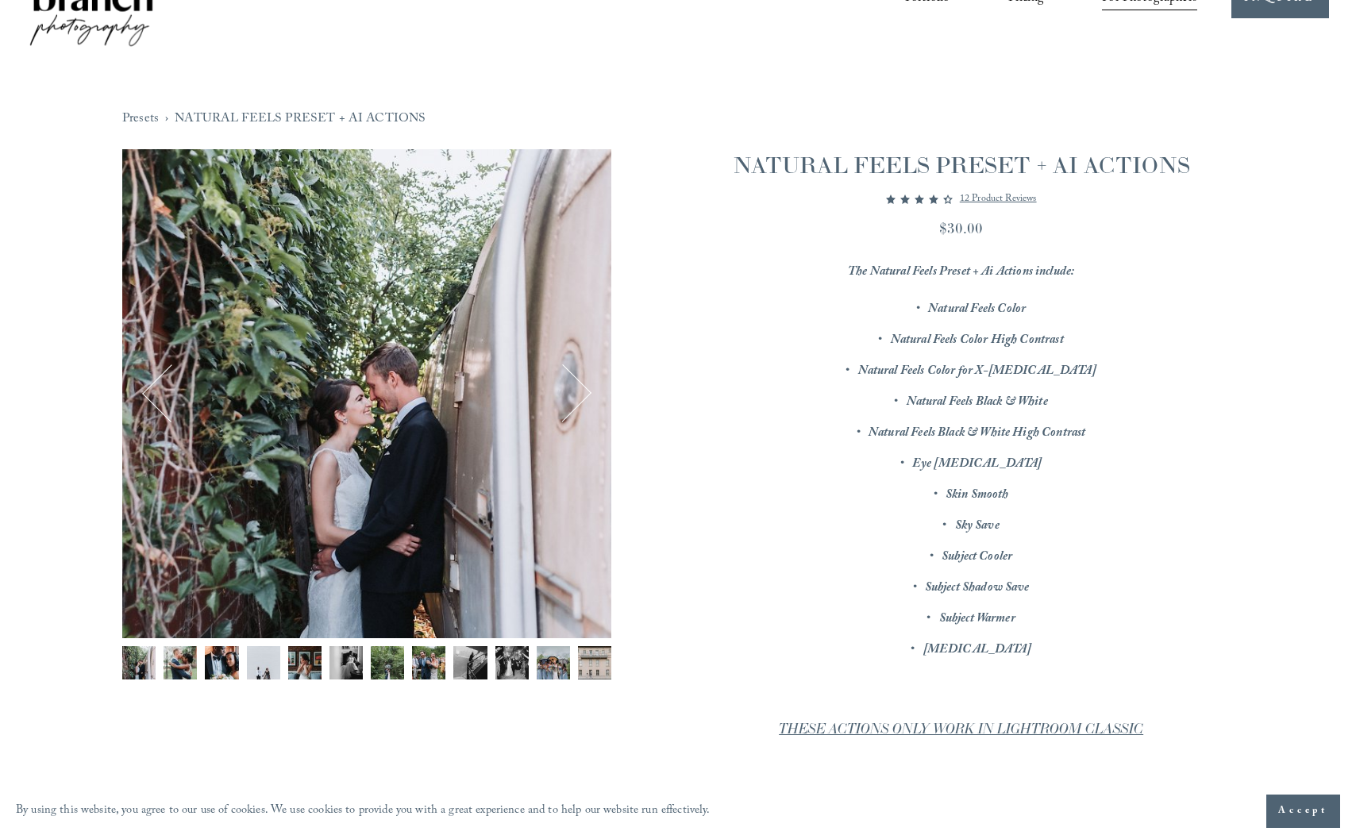
click at [580, 395] on button "Next" at bounding box center [562, 393] width 56 height 56
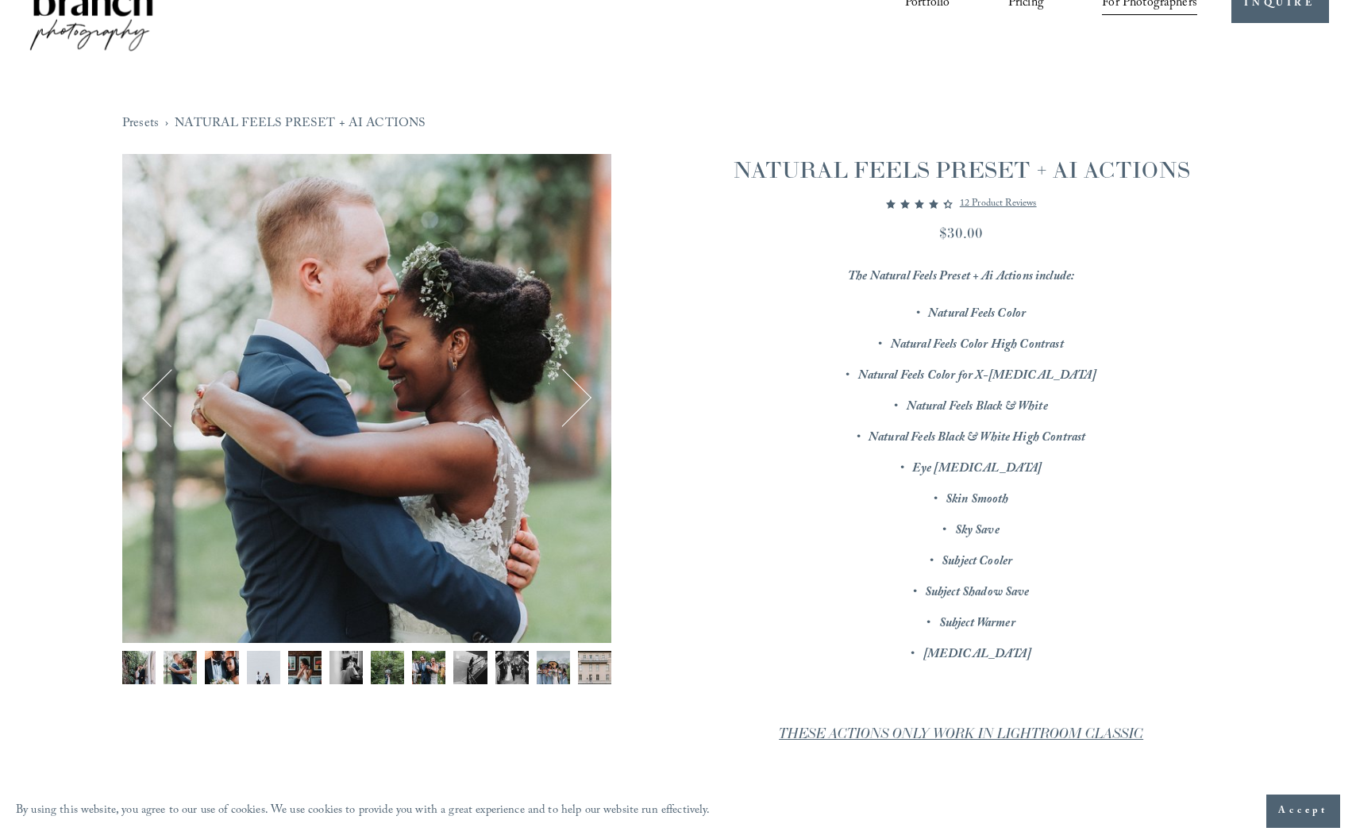
click at [580, 395] on button "Next" at bounding box center [562, 398] width 56 height 56
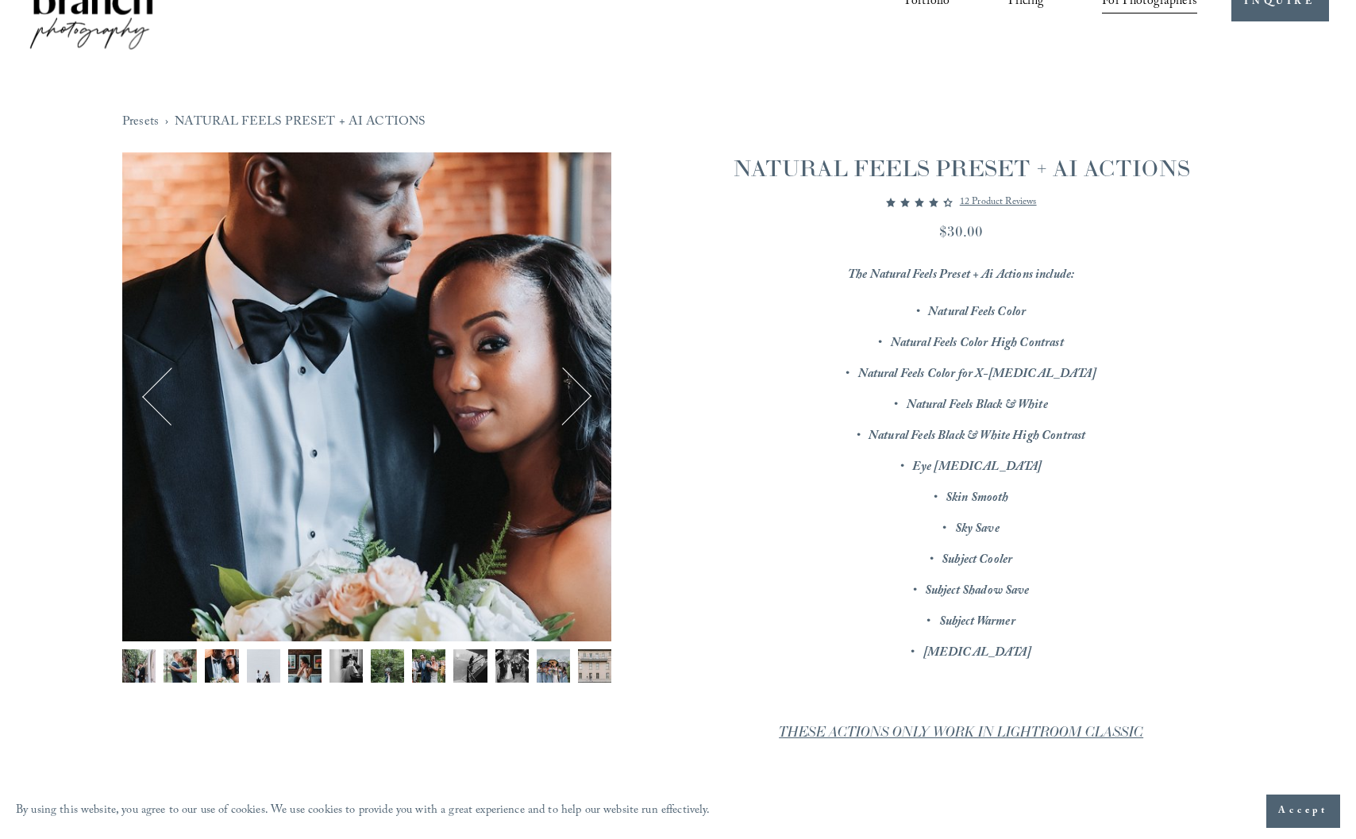
click at [580, 395] on button "Next" at bounding box center [562, 396] width 56 height 56
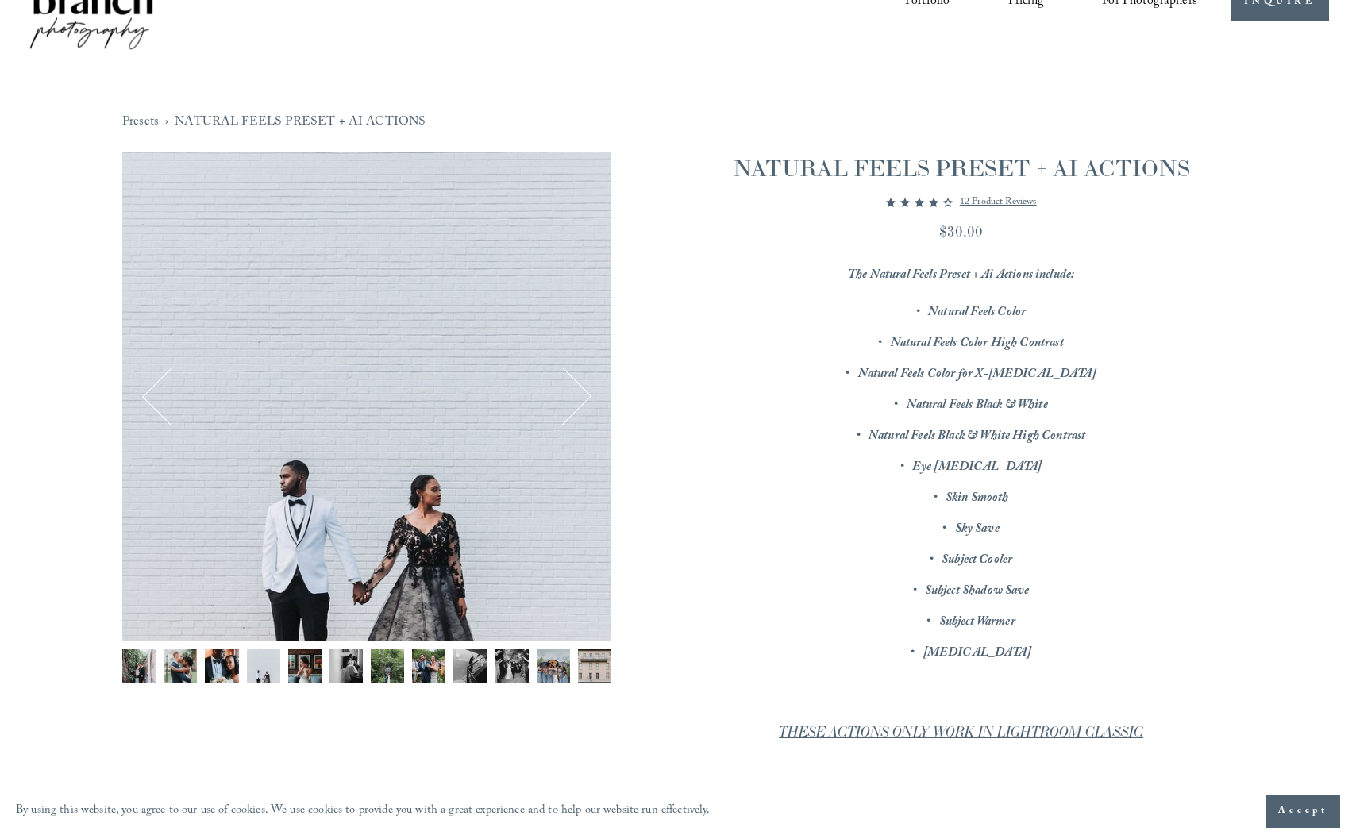
click at [580, 395] on button "Next" at bounding box center [562, 396] width 56 height 56
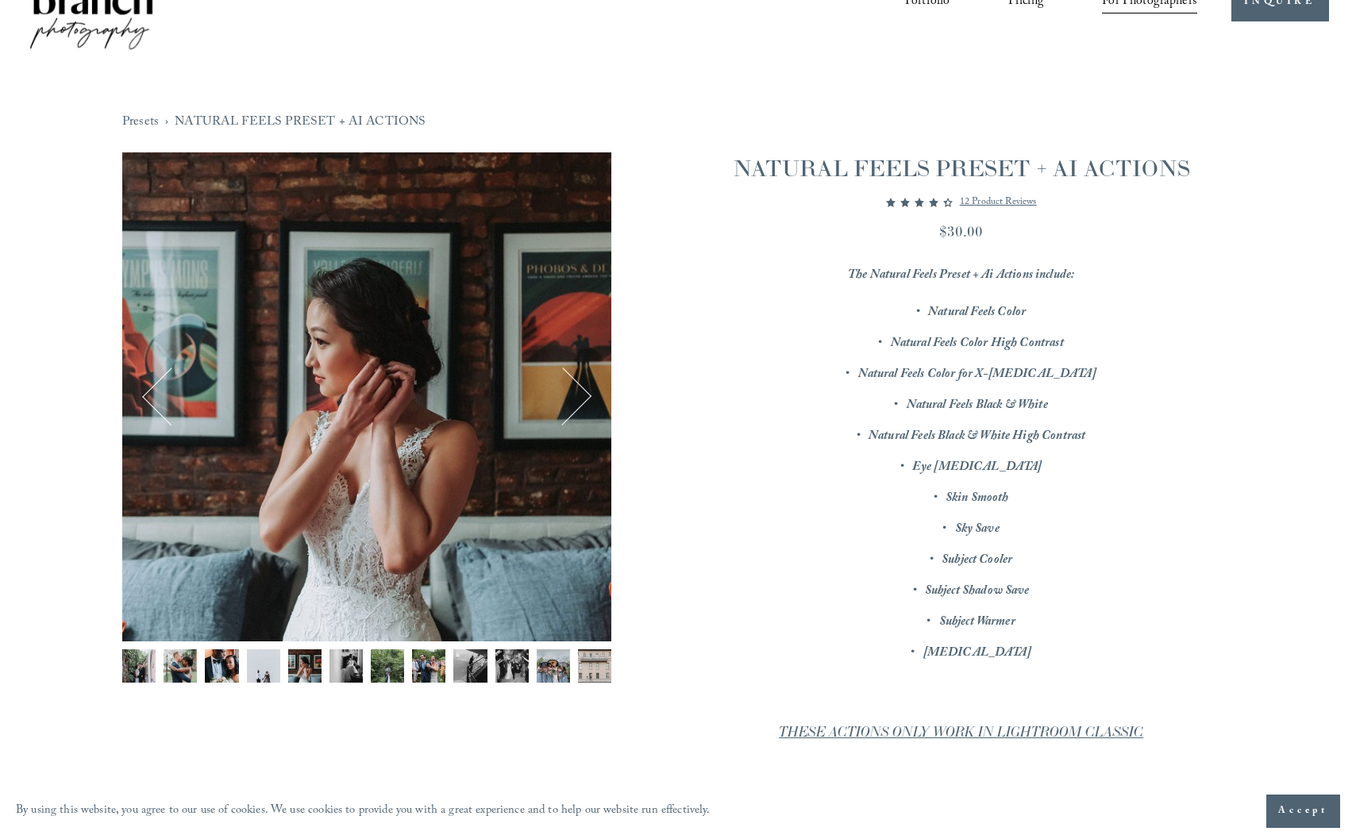
click at [580, 395] on button "Next" at bounding box center [562, 396] width 56 height 56
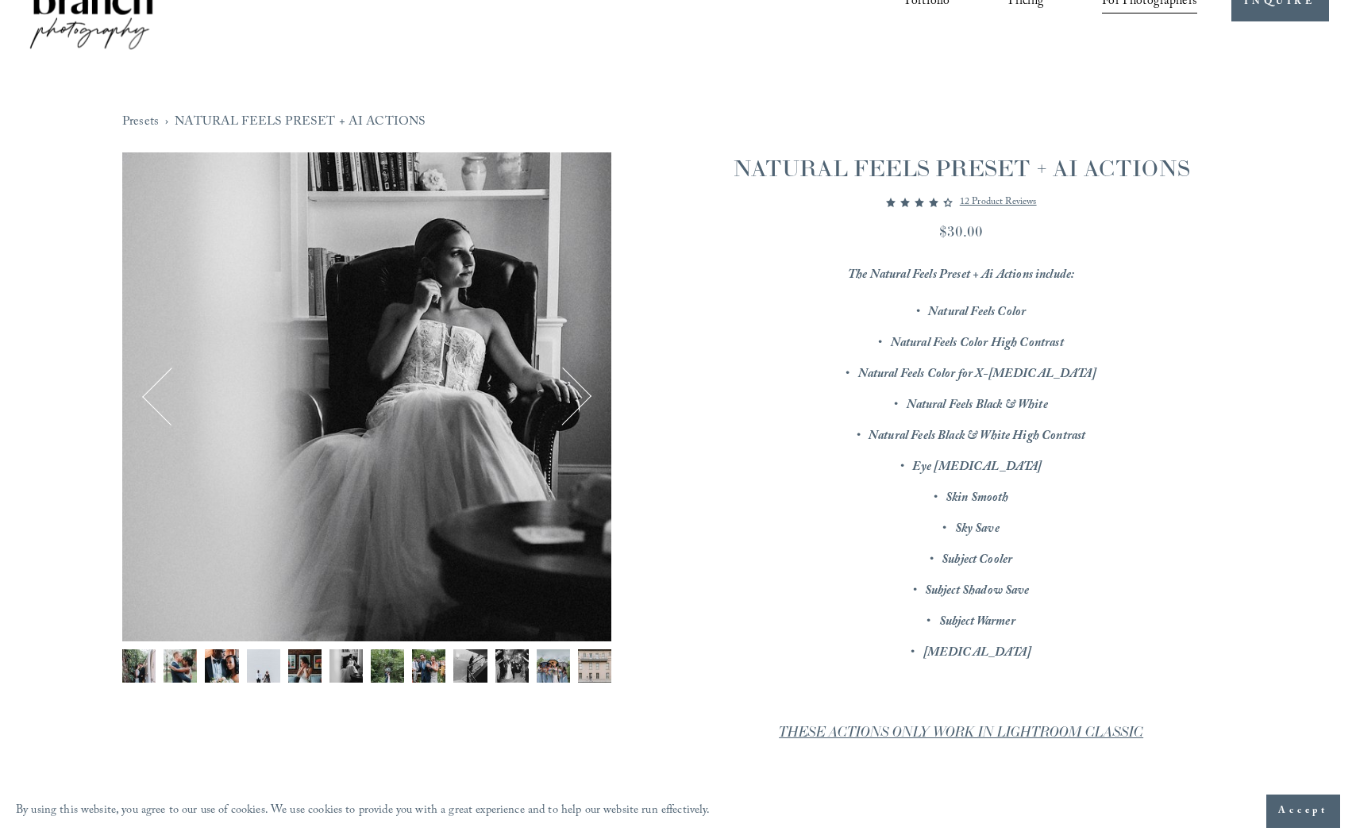
click at [580, 395] on button "Next" at bounding box center [562, 396] width 56 height 56
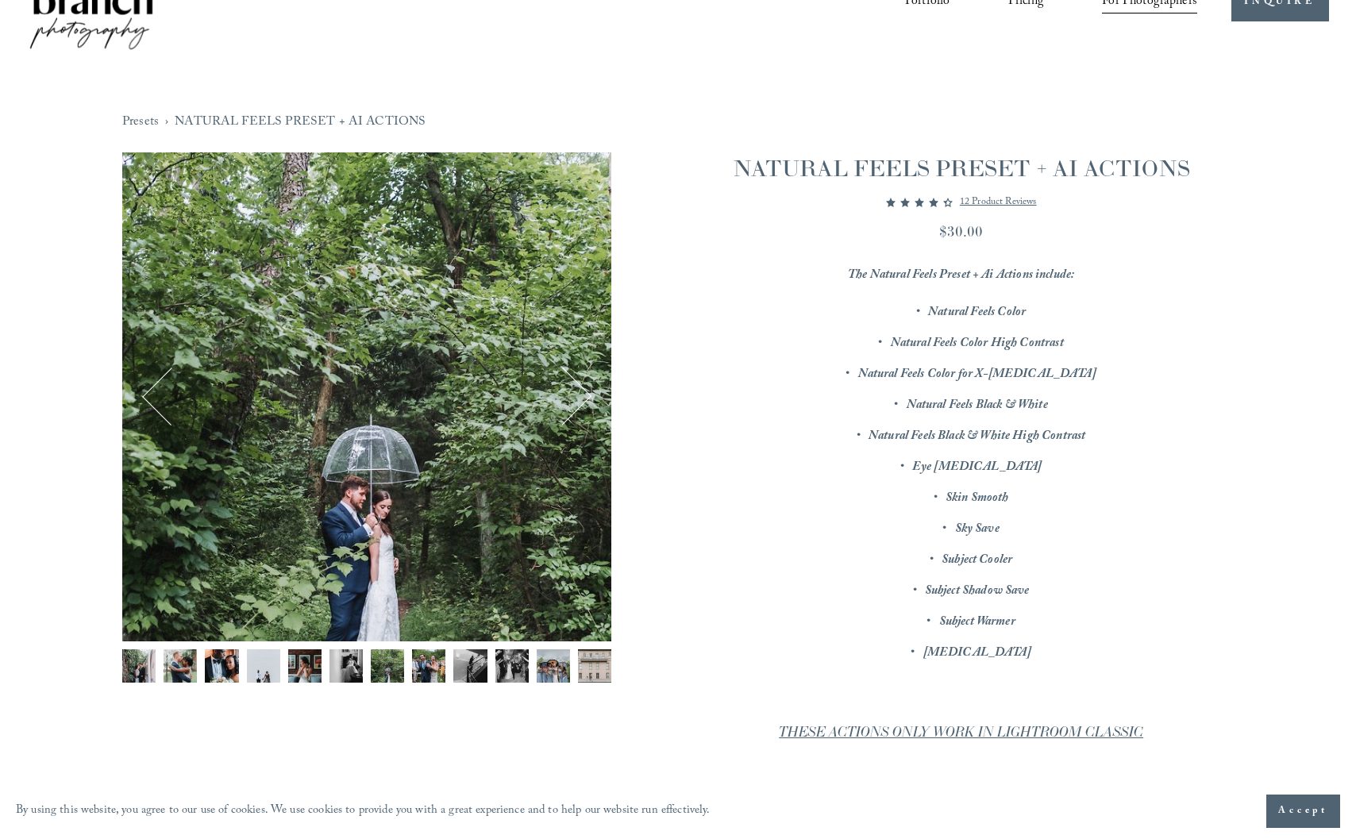
click at [580, 395] on button "Next" at bounding box center [562, 396] width 56 height 56
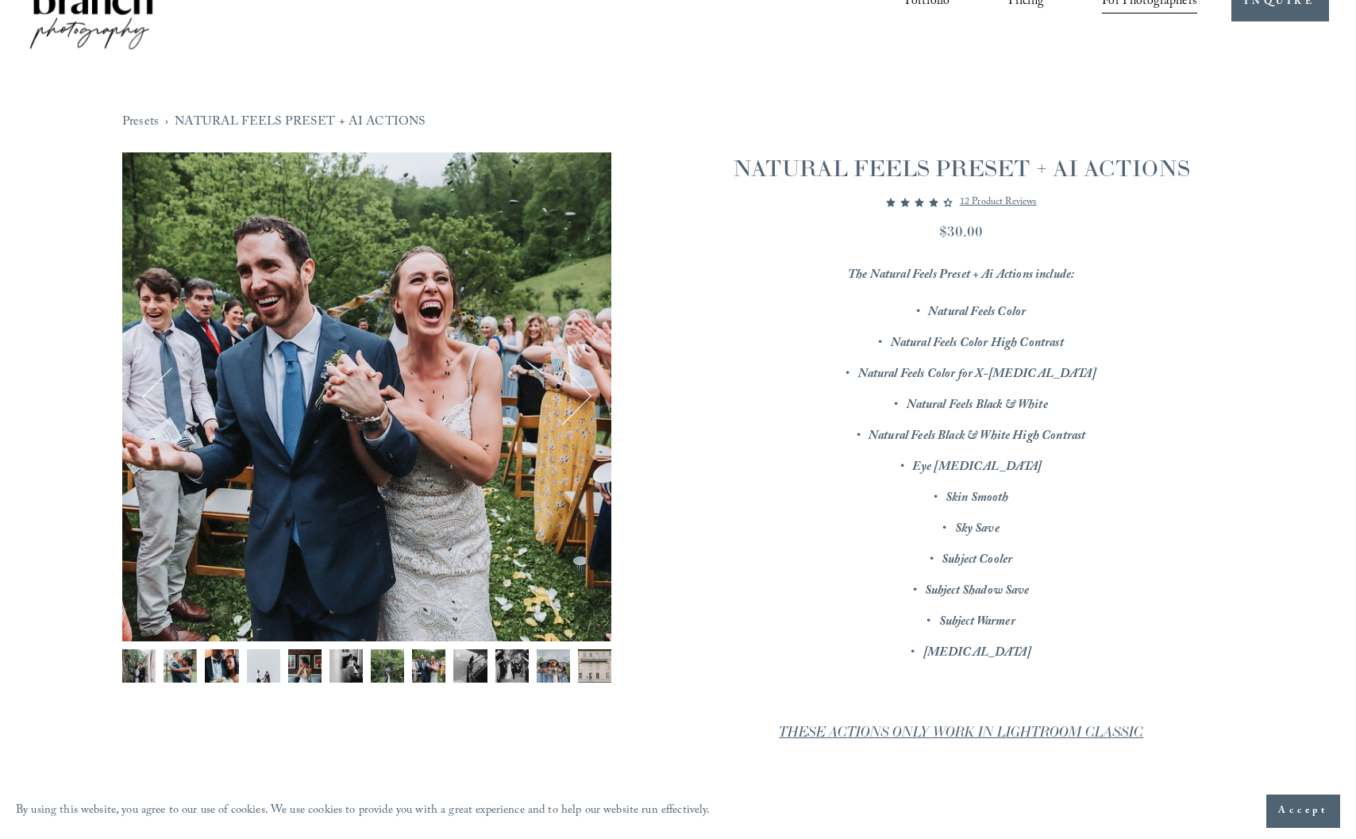
click at [580, 395] on button "Next" at bounding box center [562, 396] width 56 height 56
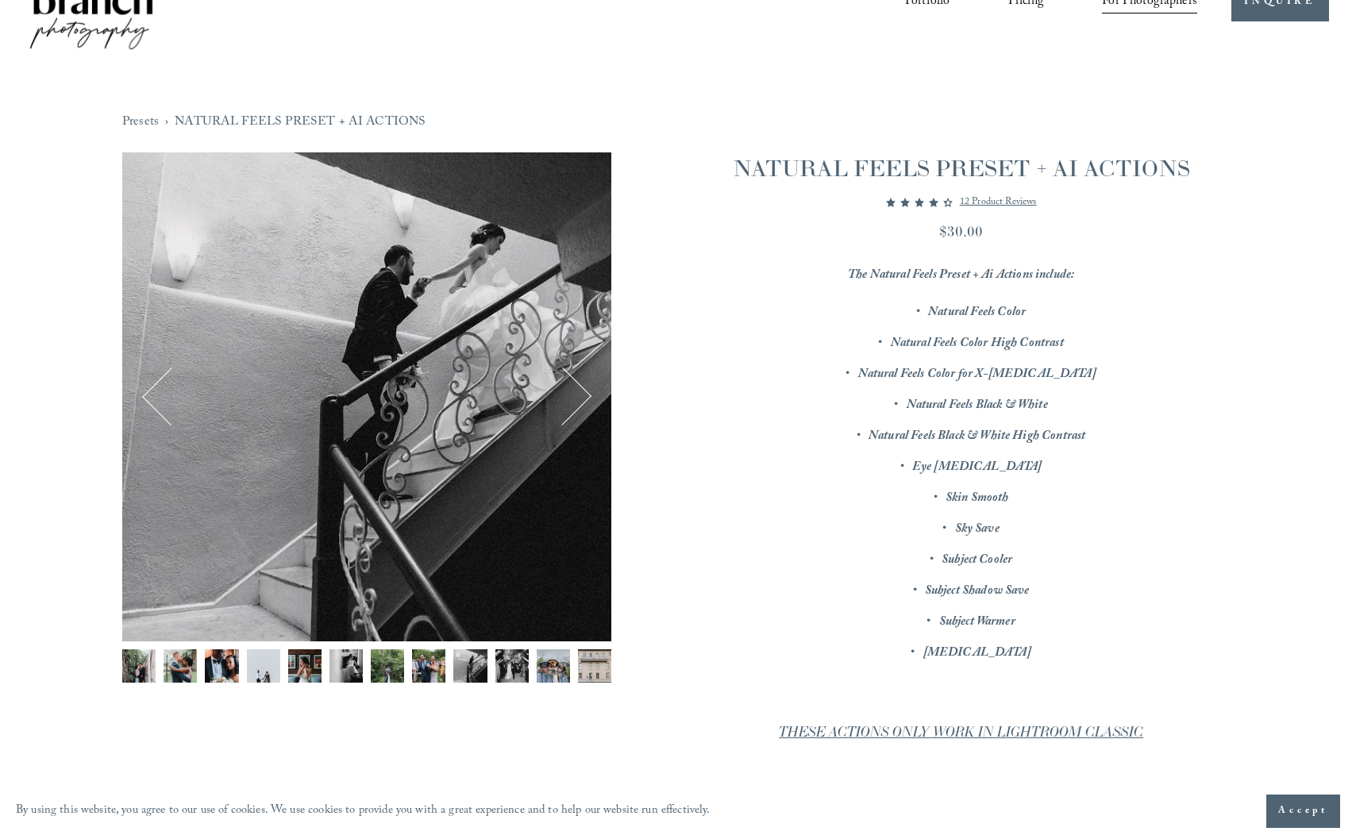
click at [580, 395] on button "Next" at bounding box center [562, 396] width 56 height 56
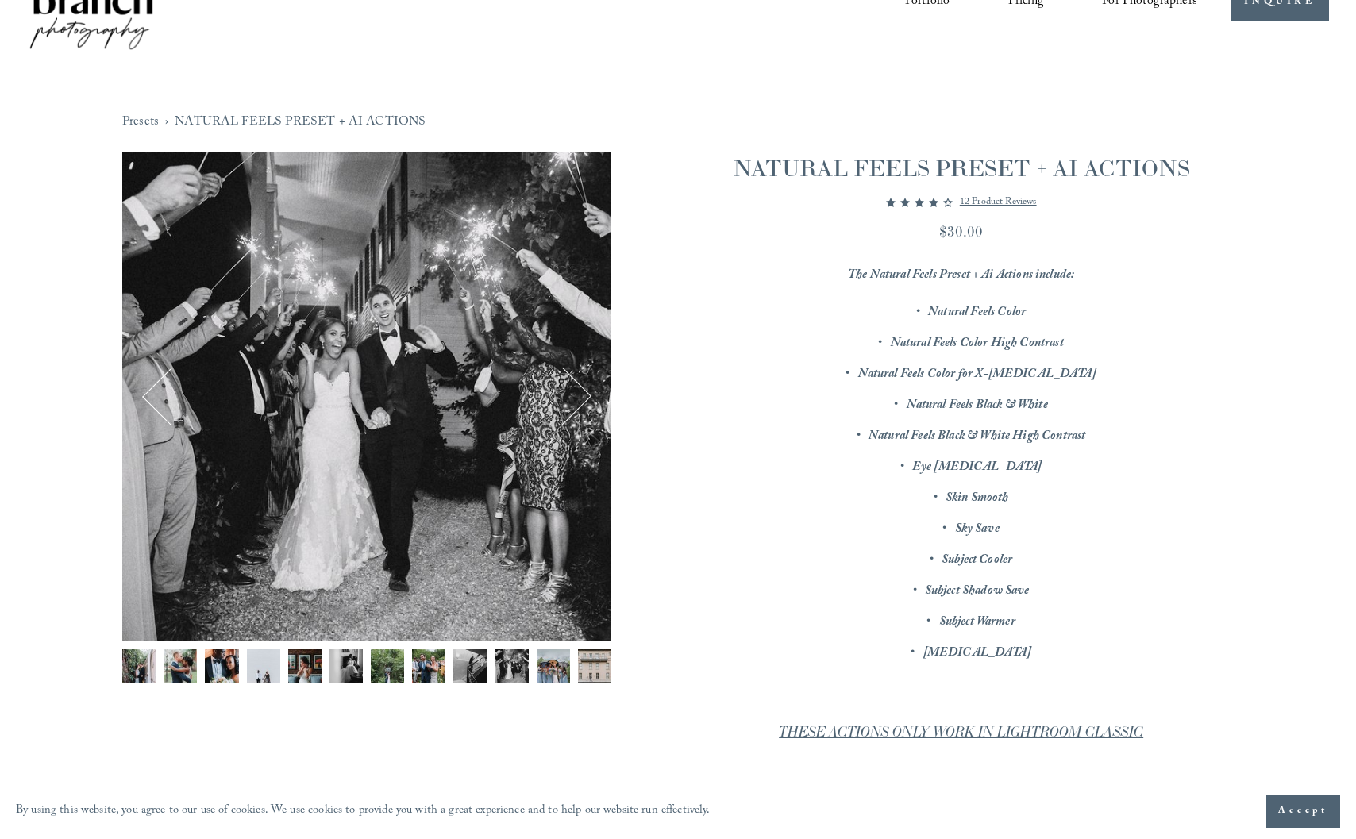
click at [580, 395] on button "Next" at bounding box center [562, 396] width 56 height 56
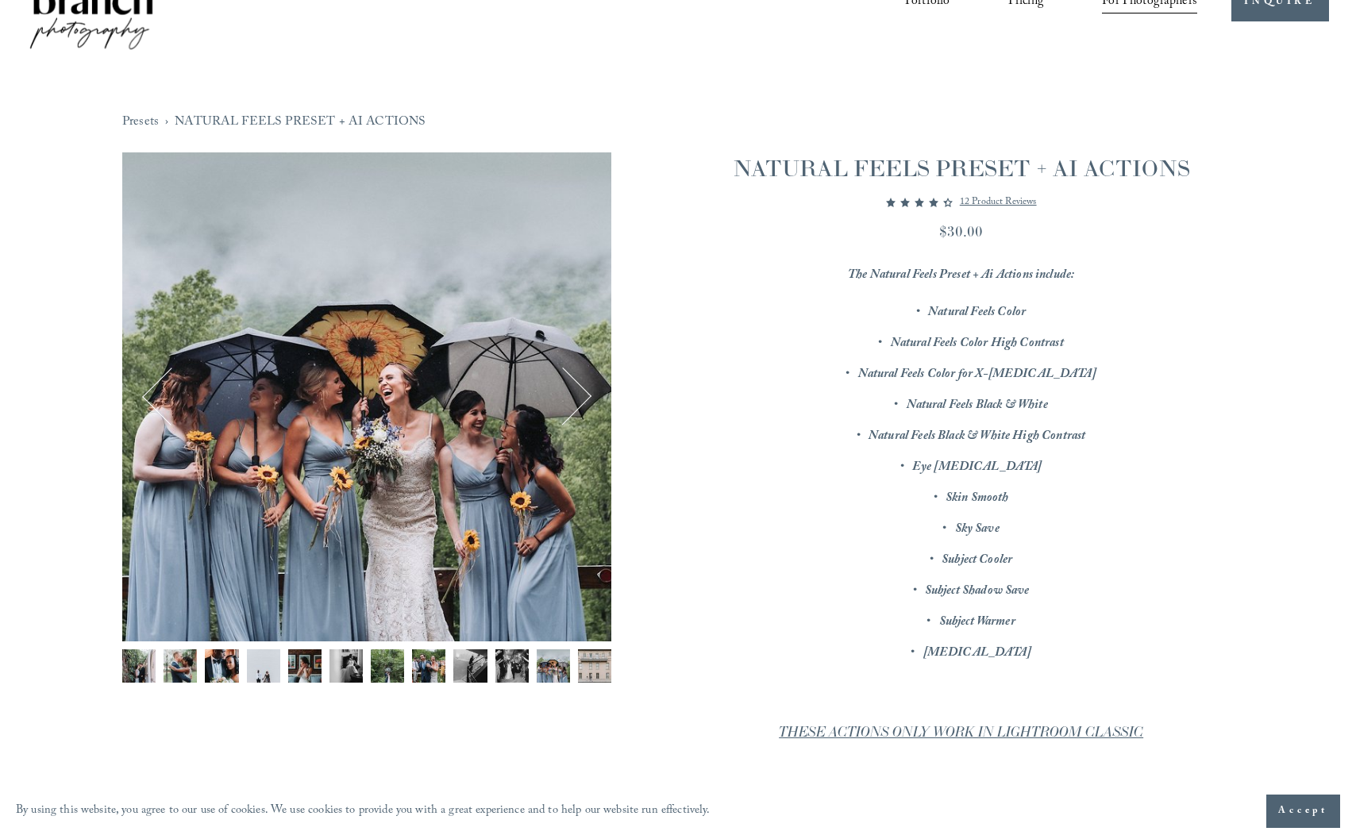
click at [580, 395] on button "Next" at bounding box center [562, 396] width 56 height 56
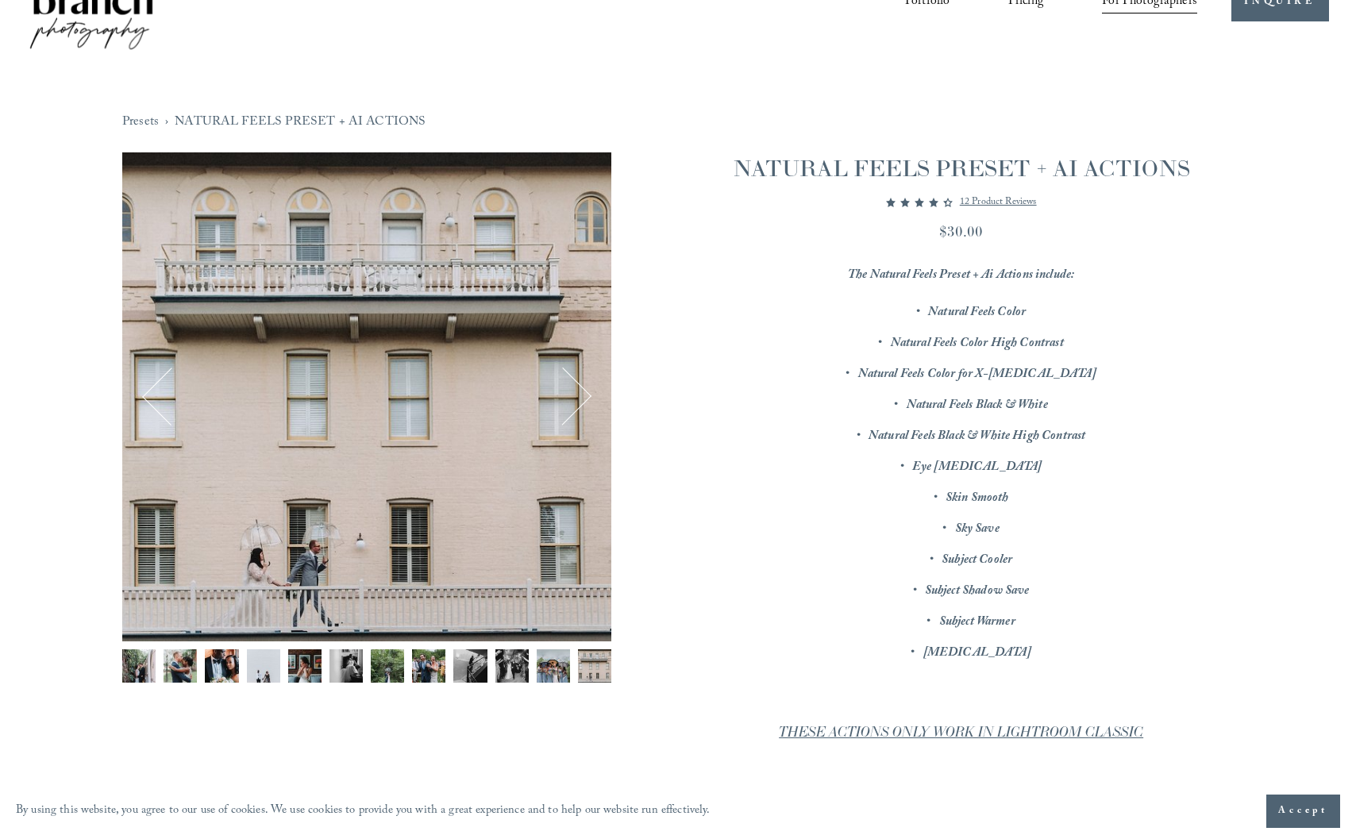
click at [580, 402] on button "Next" at bounding box center [562, 396] width 56 height 56
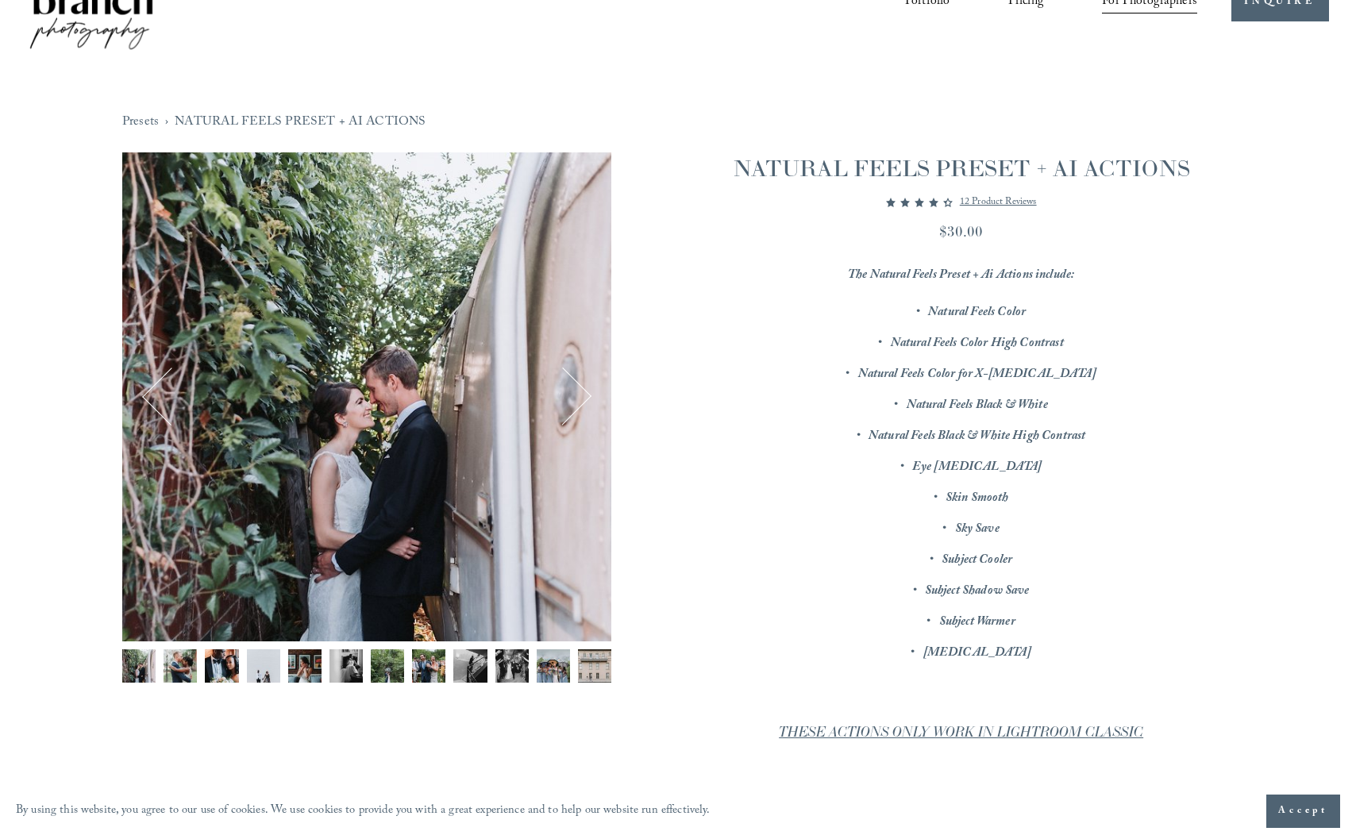
click at [580, 402] on button "Next" at bounding box center [562, 396] width 56 height 56
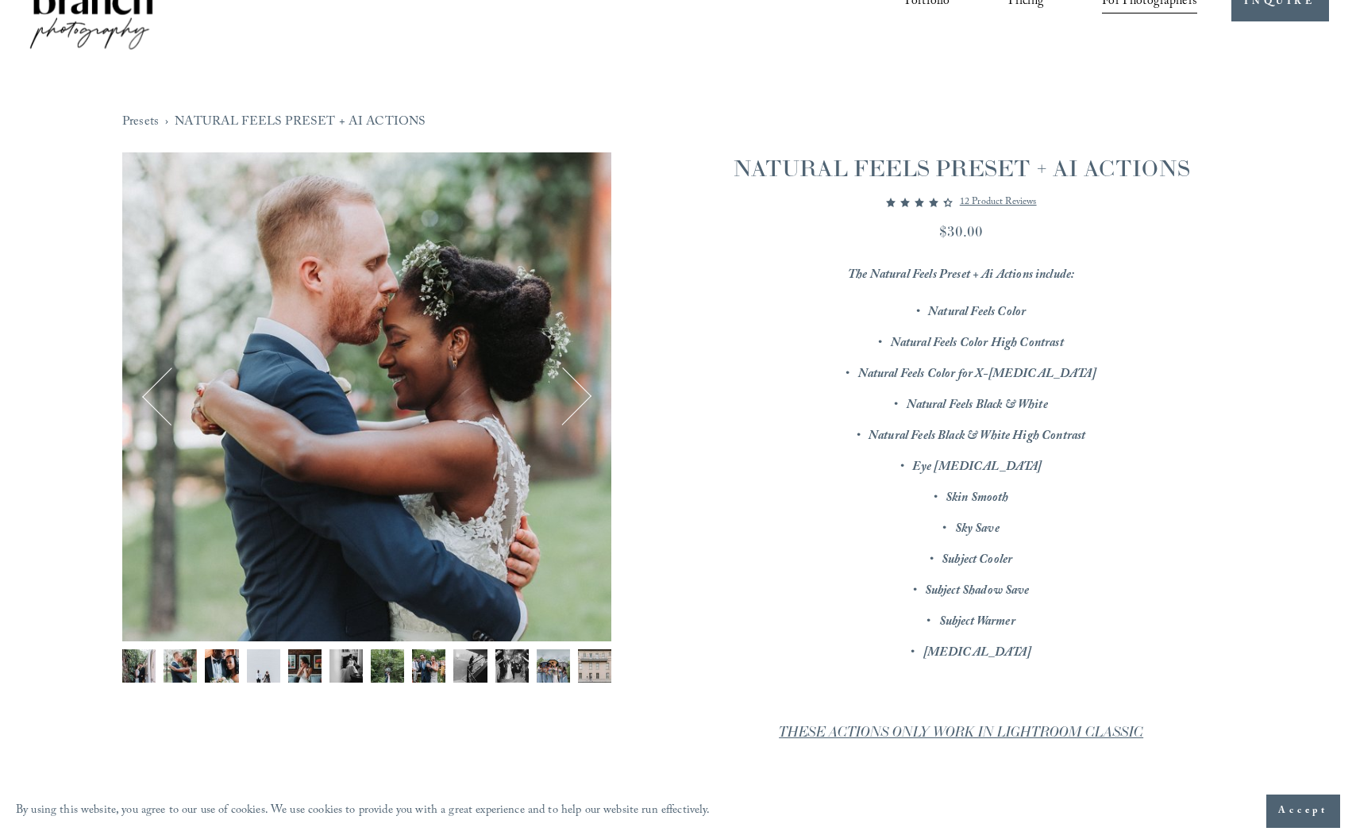
click at [580, 402] on button "Next" at bounding box center [562, 396] width 56 height 56
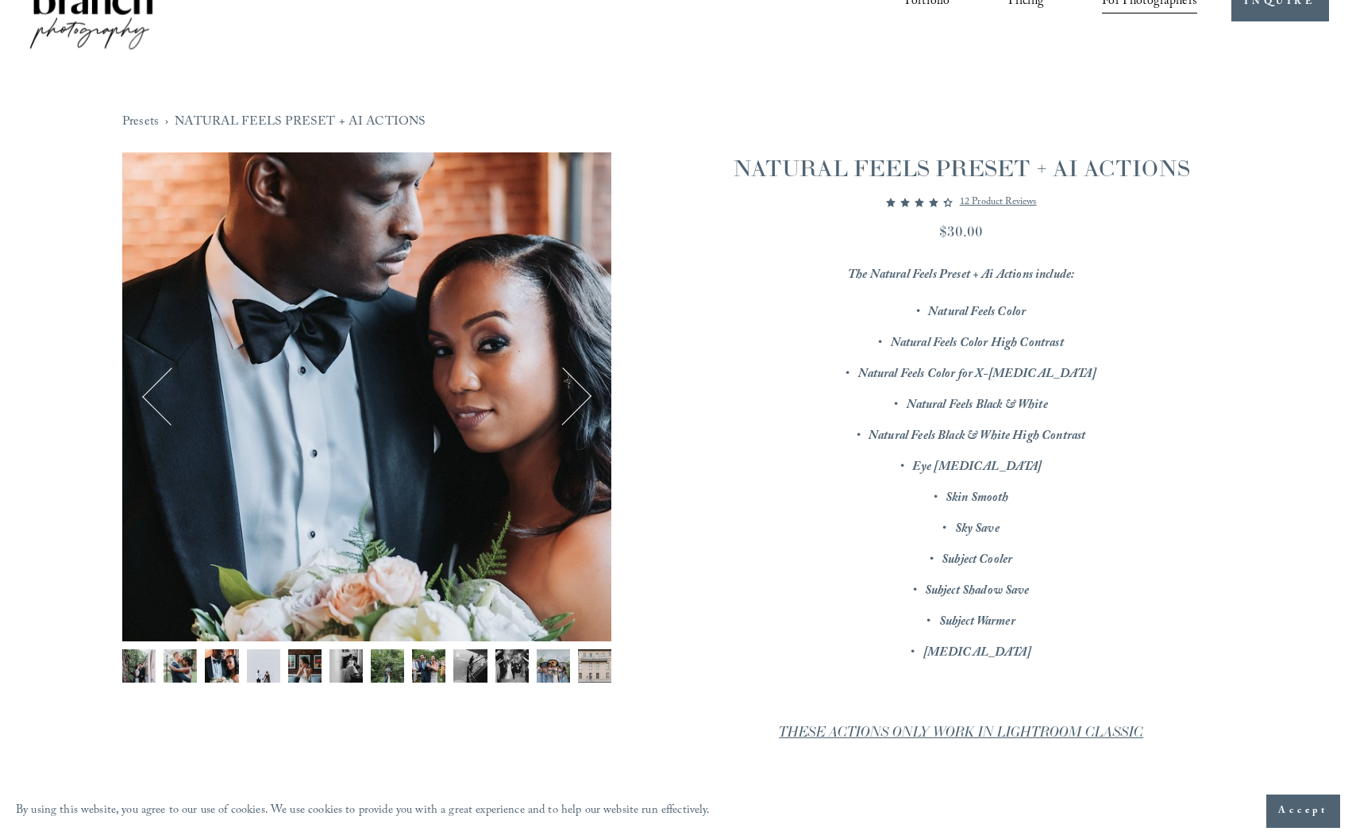
scroll to position [0, 0]
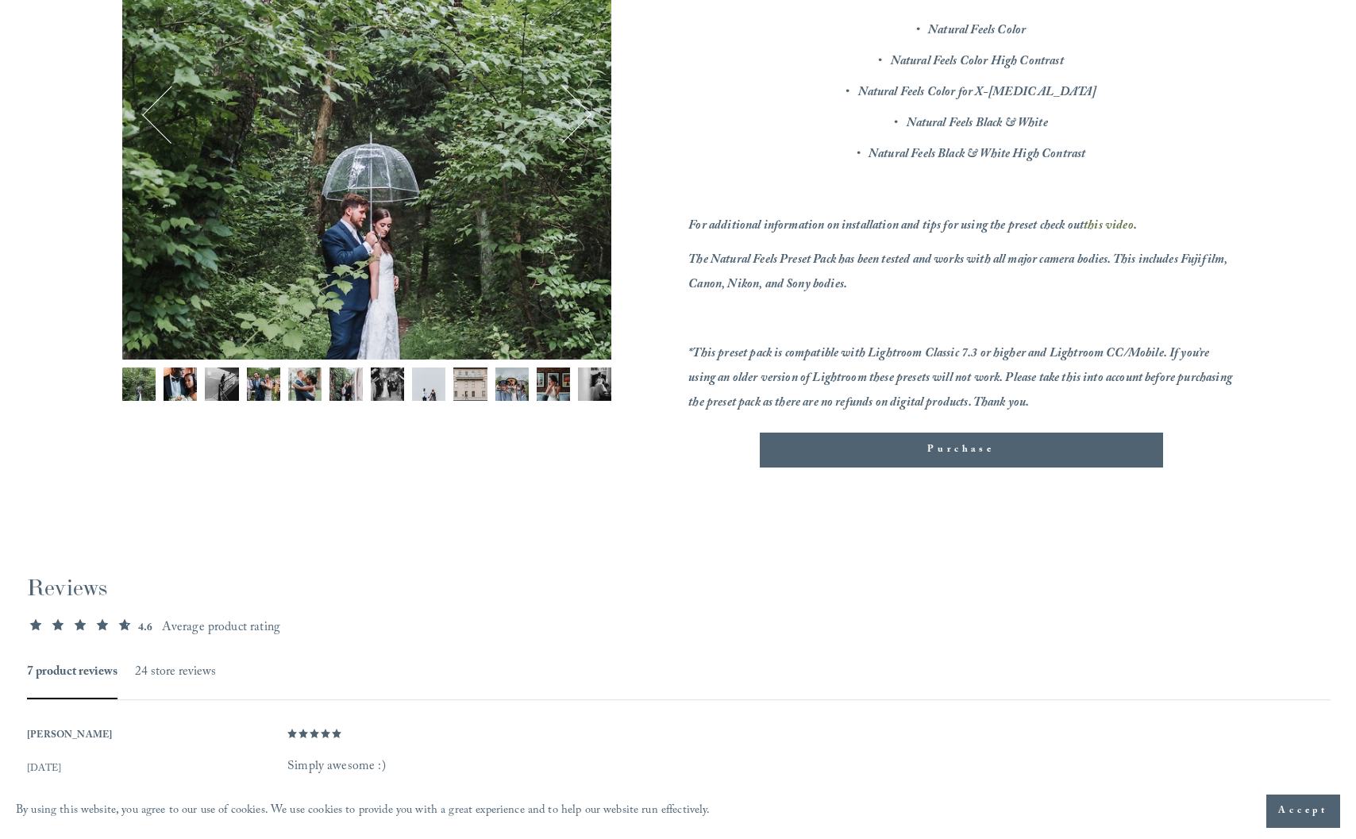
scroll to position [594, 0]
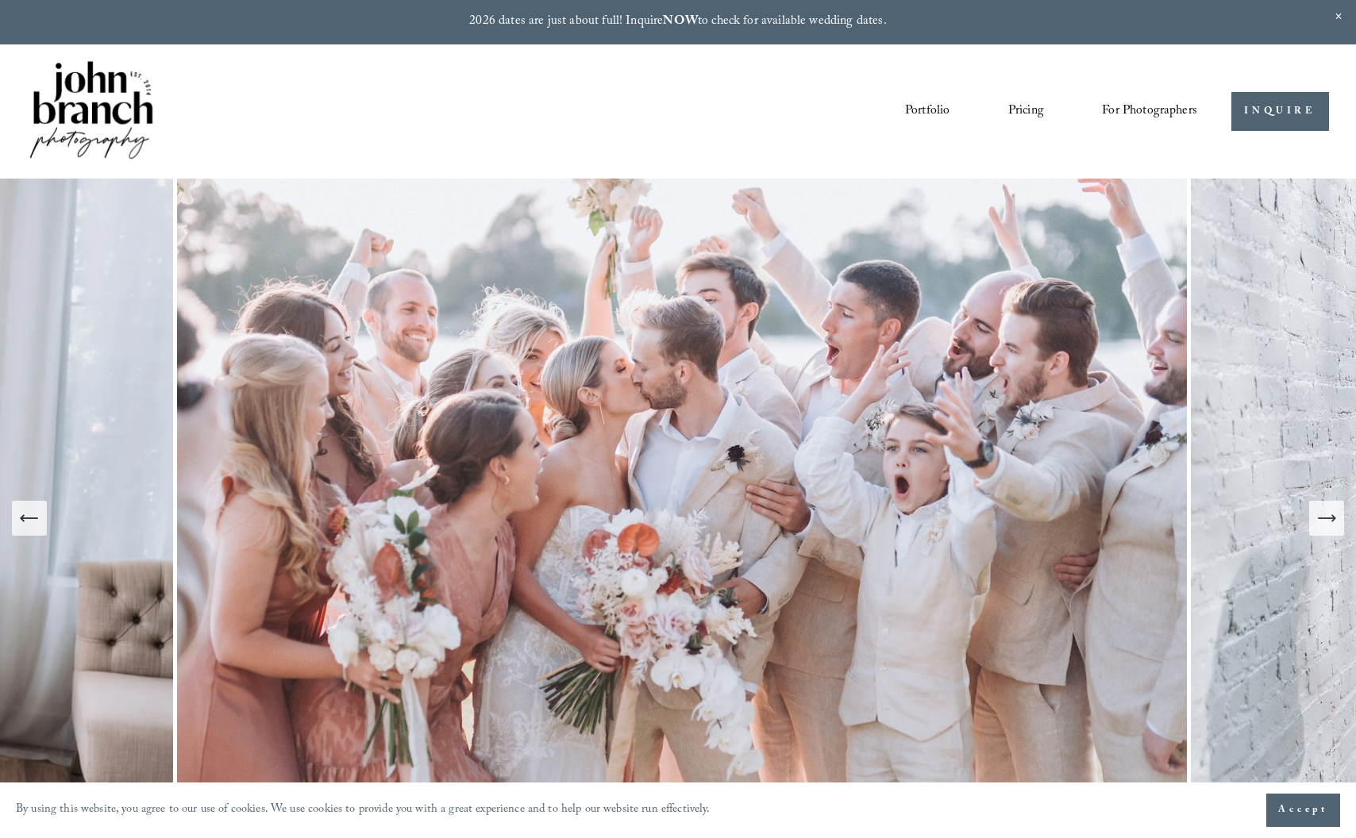
click at [1160, 112] on span "For Photographers" at bounding box center [1149, 111] width 95 height 25
click at [0, 0] on span "Presets" at bounding box center [0, 0] width 0 height 0
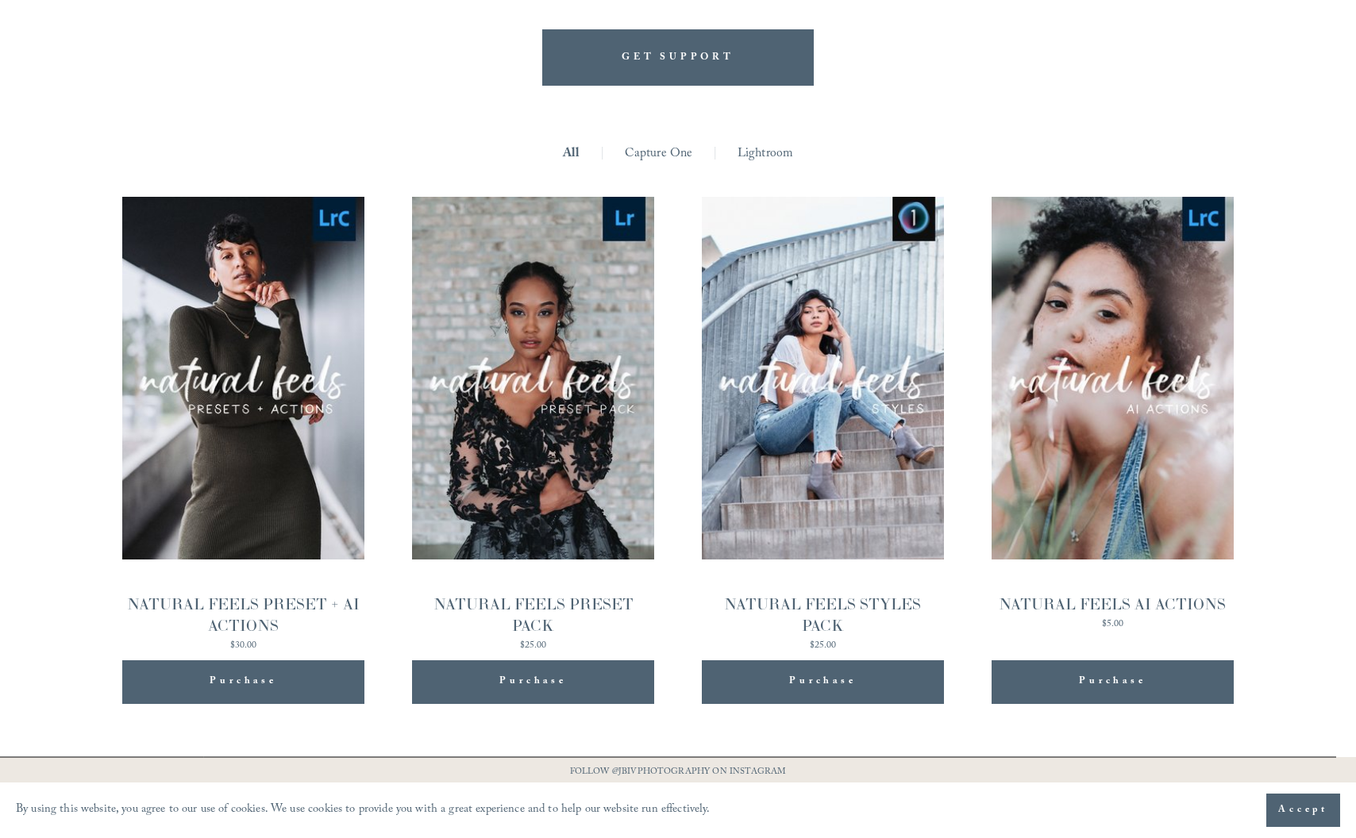
scroll to position [1505, 0]
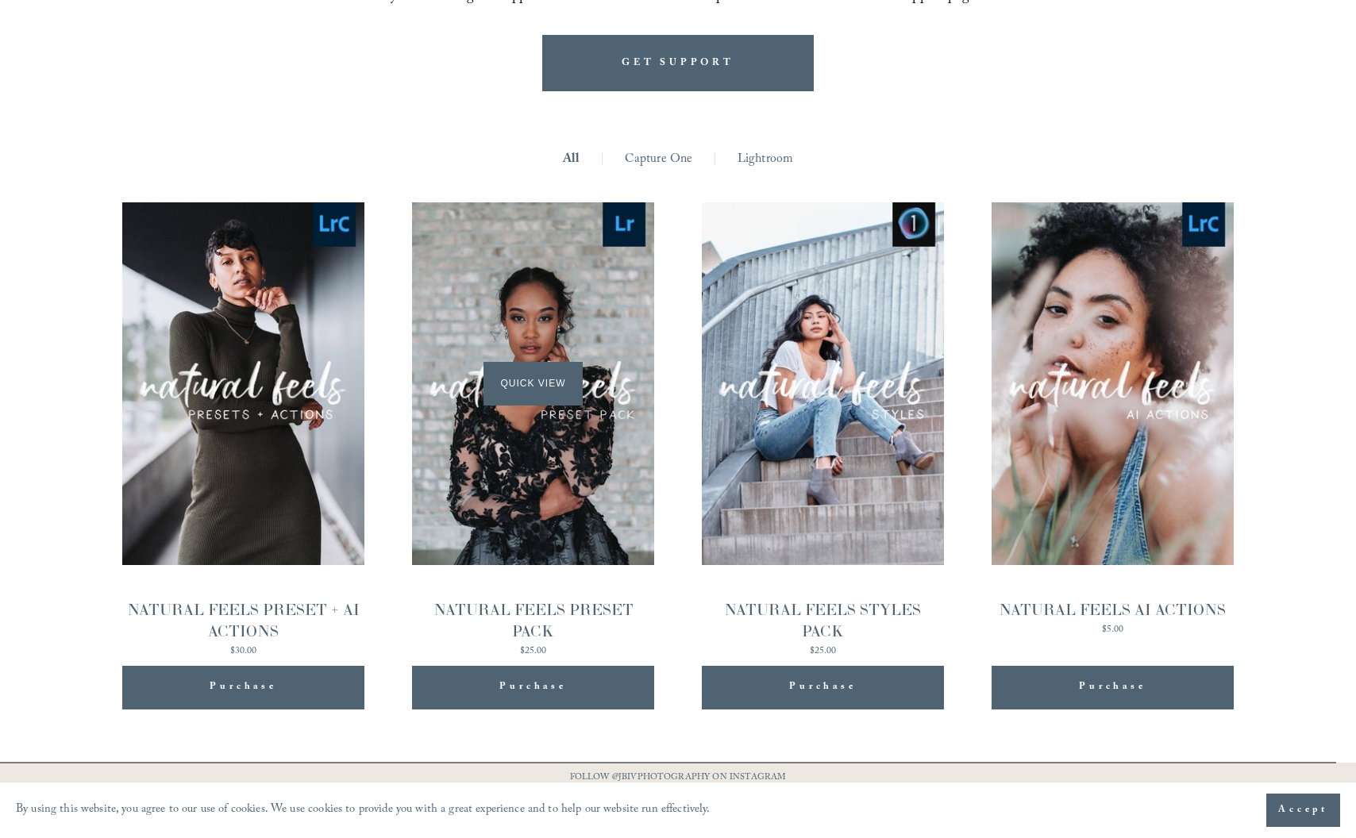
click at [545, 476] on div "Quick View" at bounding box center [533, 384] width 242 height 364
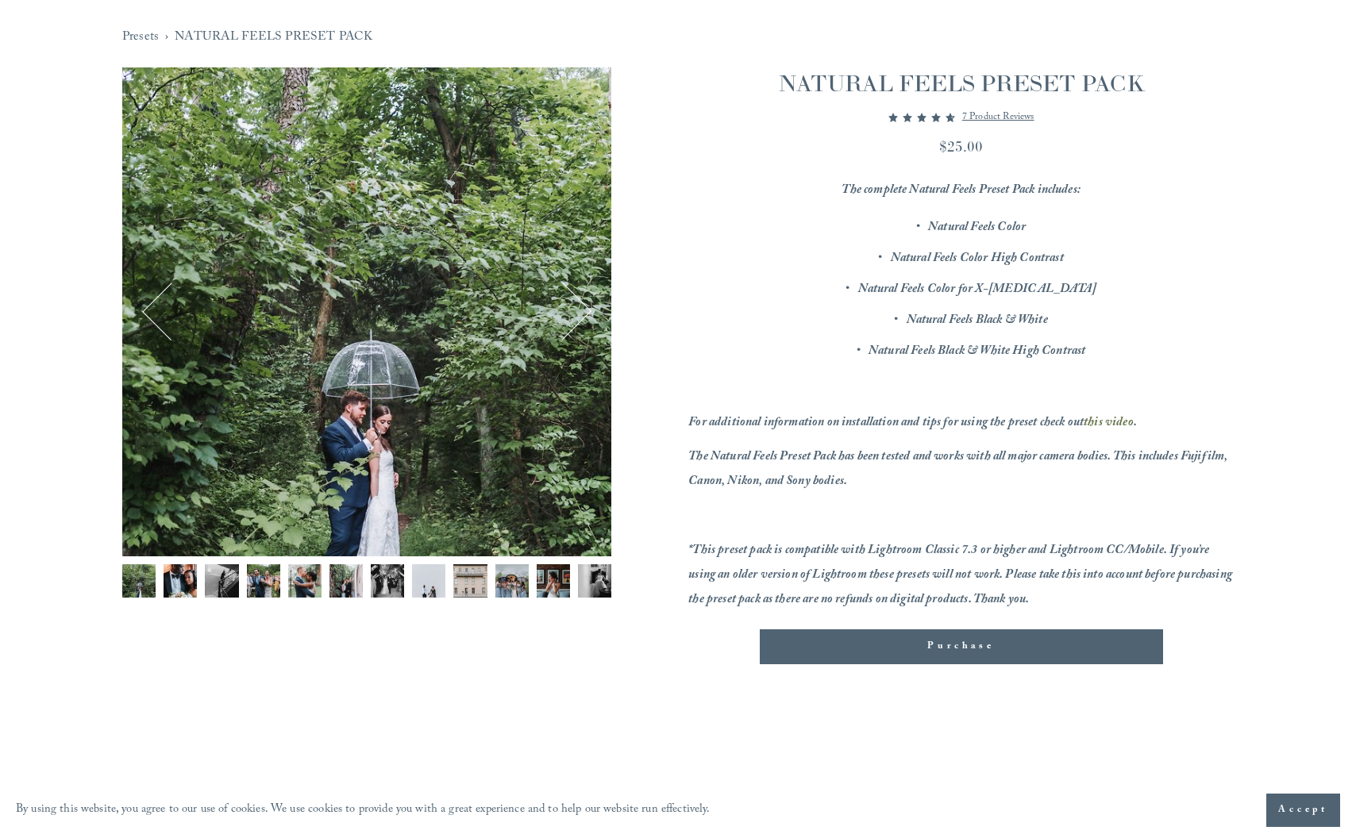
scroll to position [220, 0]
